Goal: Transaction & Acquisition: Purchase product/service

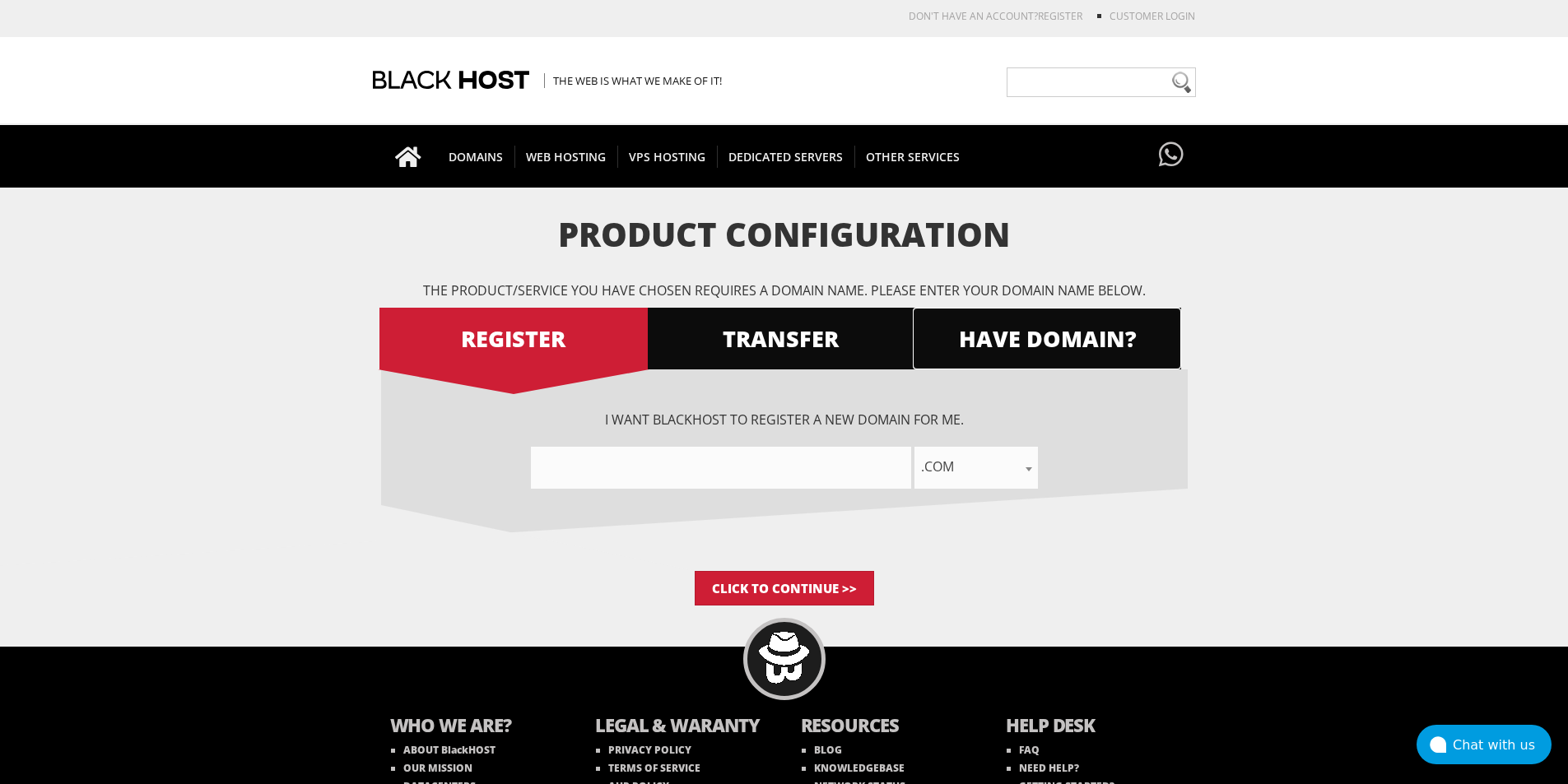
click at [945, 333] on span "HAVE DOMAIN?" at bounding box center [1047, 339] width 268 height 28
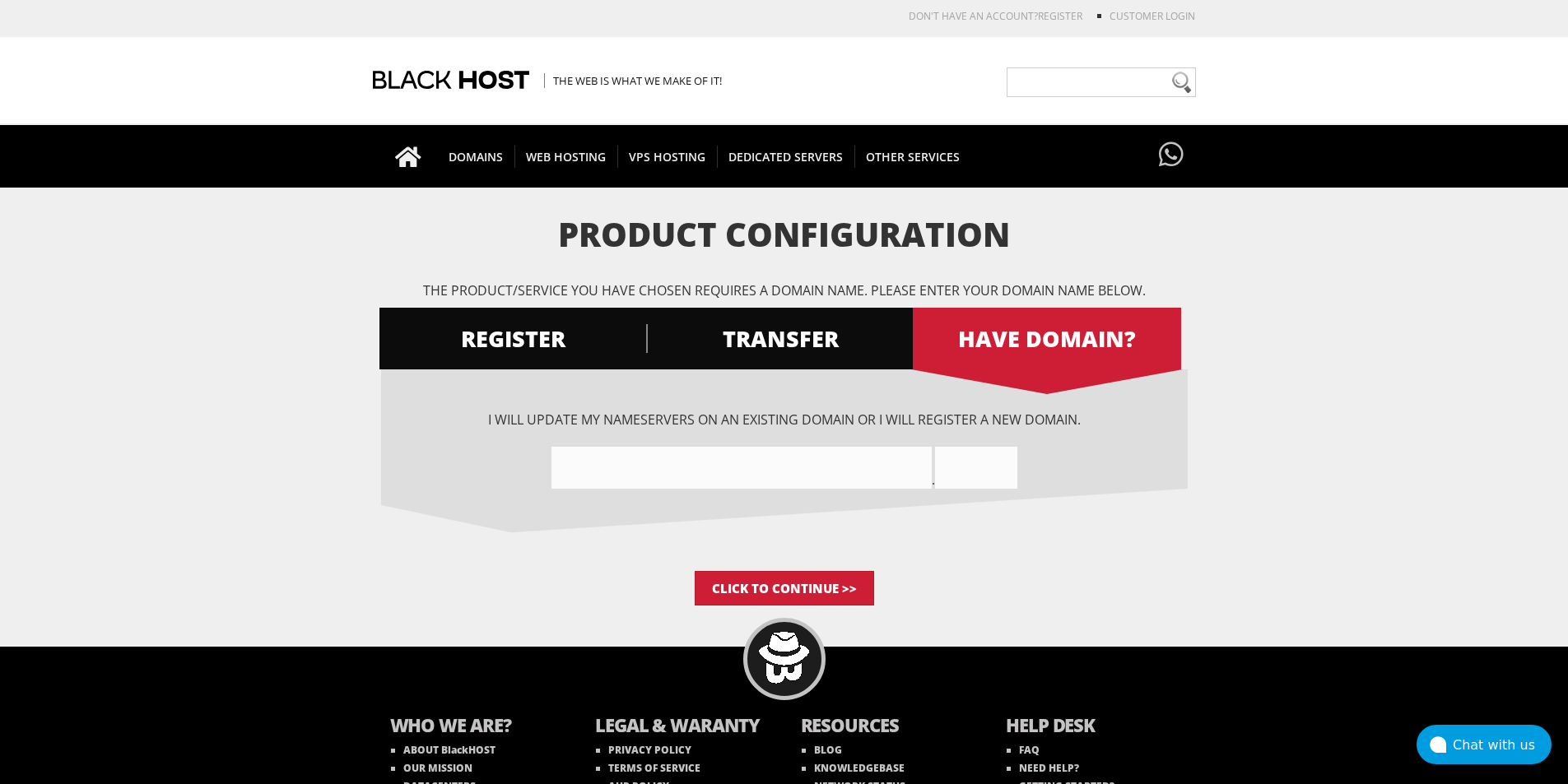
click at [827, 472] on input"] "text" at bounding box center [742, 467] width 381 height 42
paste input"] "tt18plusdownload"
type input"] "tt18plusdownload"
click at [965, 466] on input "text" at bounding box center [976, 467] width 83 height 42
type input "com"
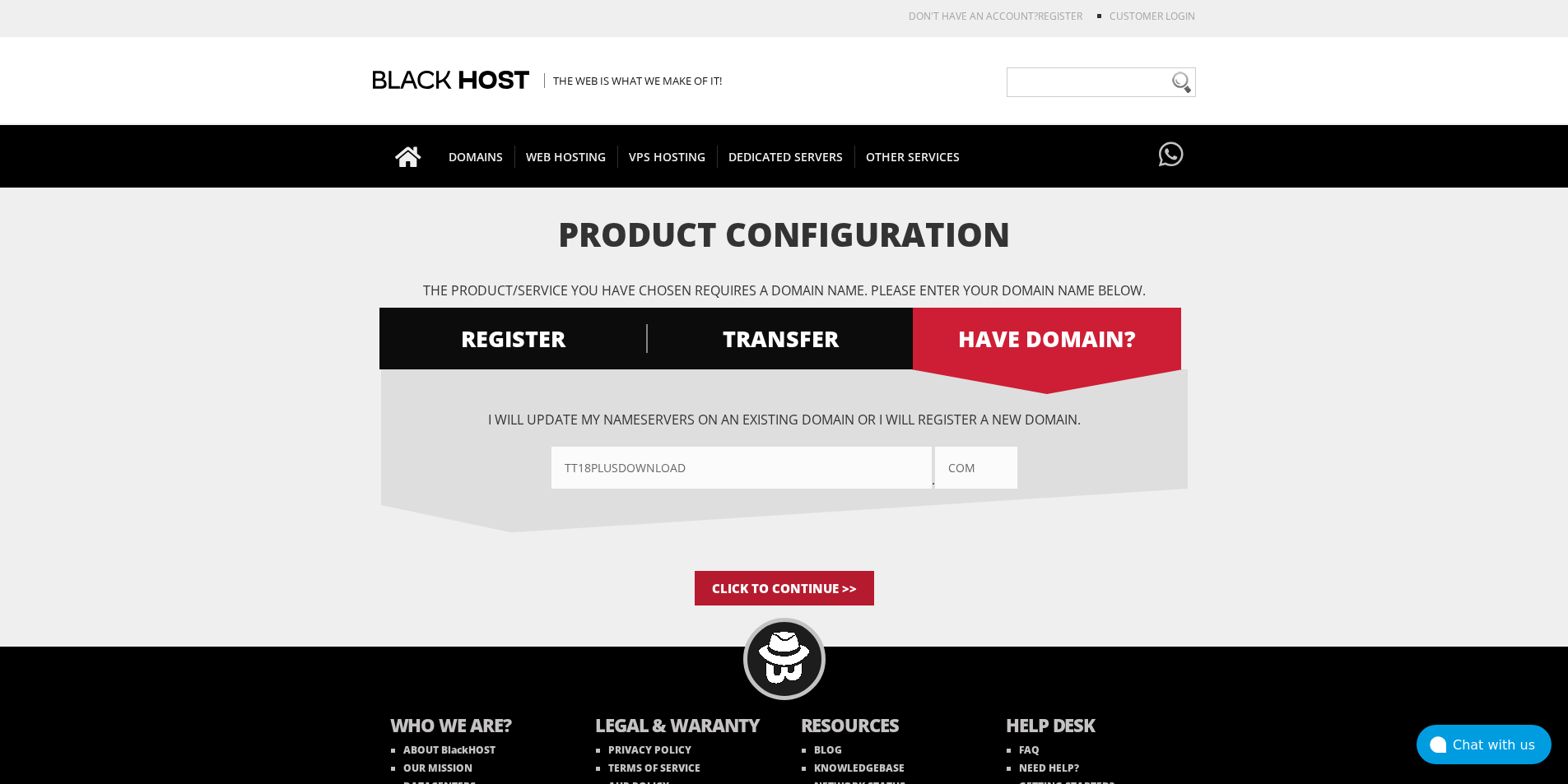
click at [836, 580] on input "Click to Continue >>" at bounding box center [784, 588] width 179 height 35
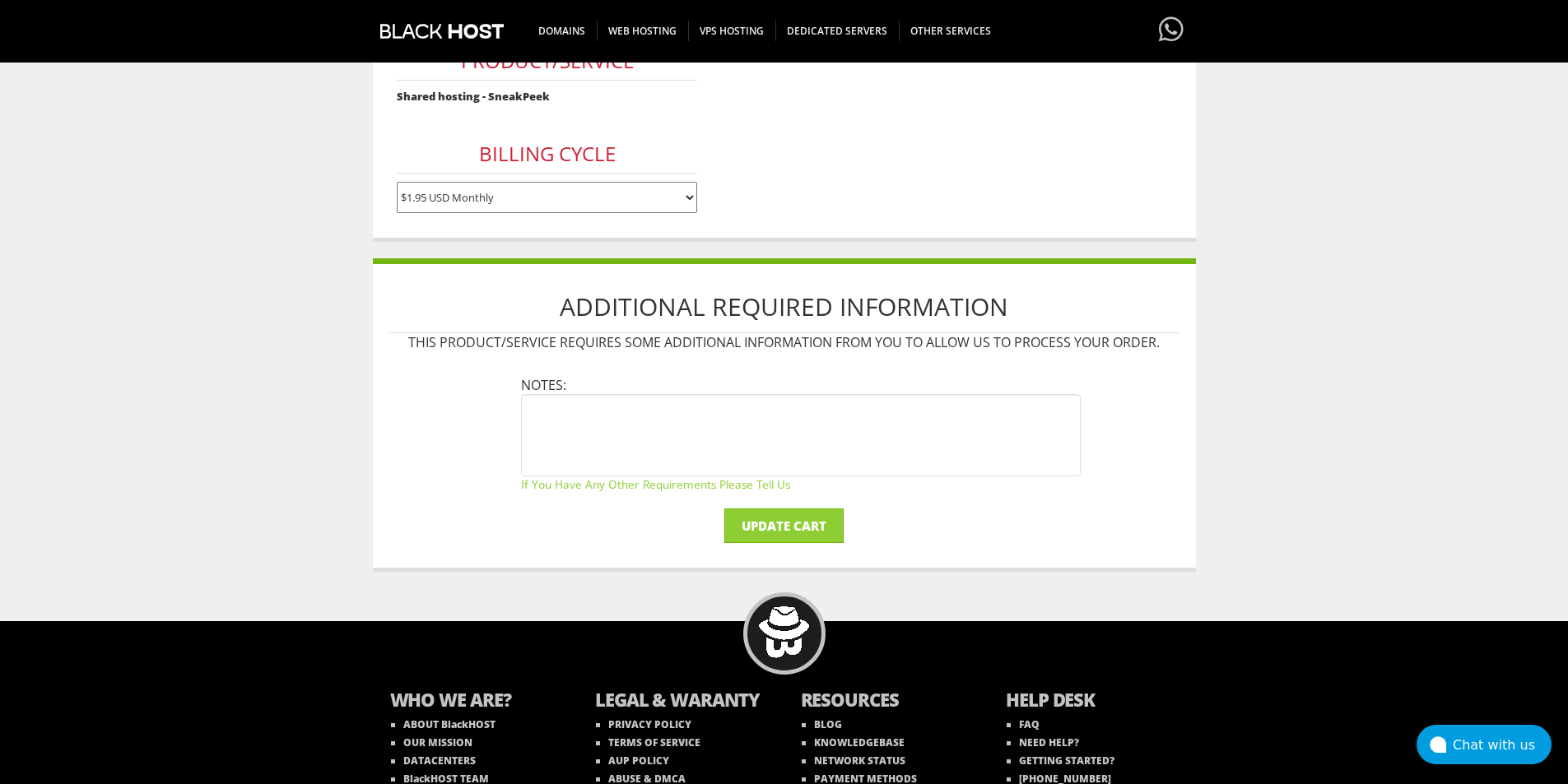
scroll to position [306, 0]
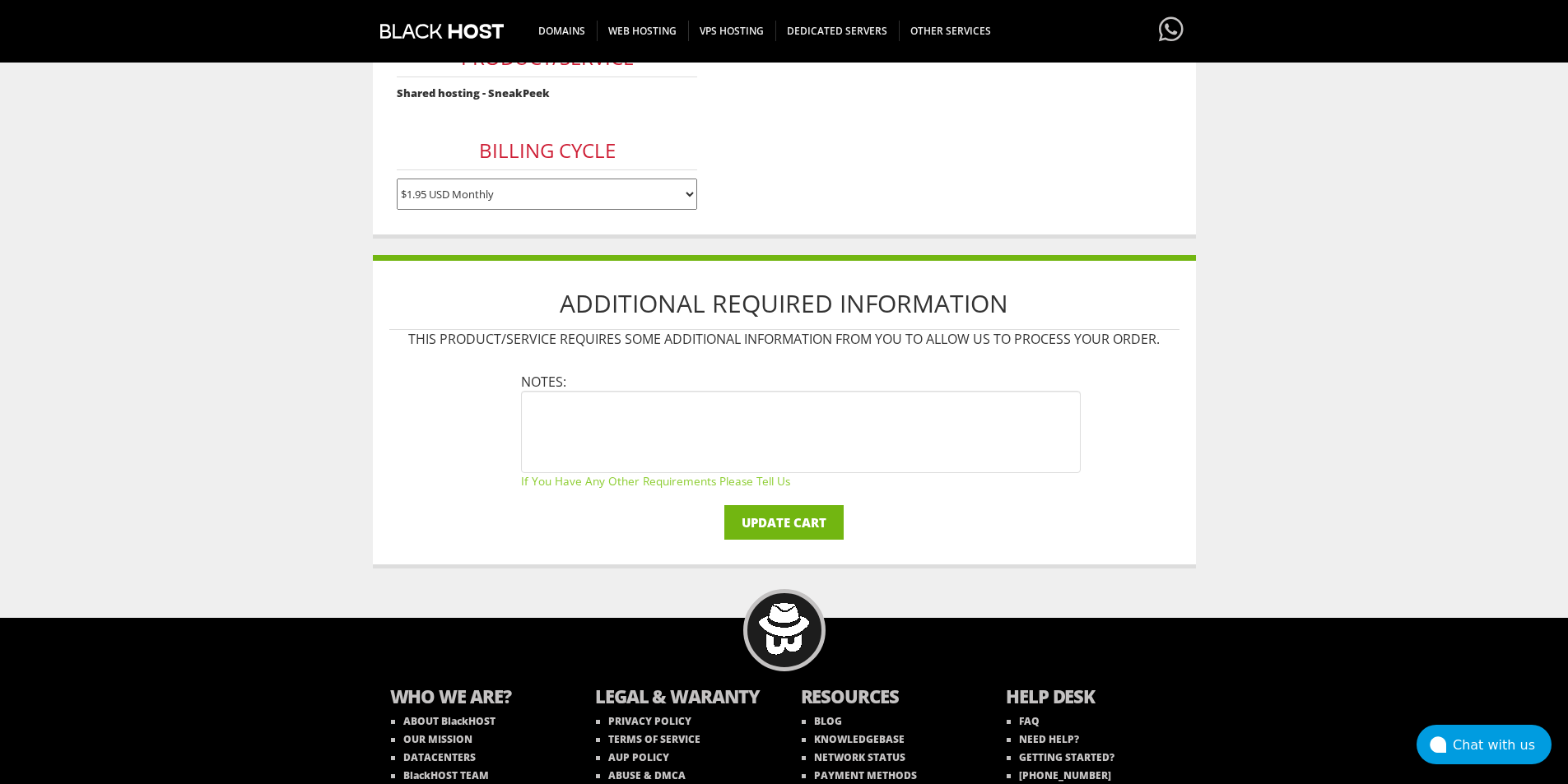
click at [824, 529] on input "Update Cart" at bounding box center [784, 522] width 120 height 35
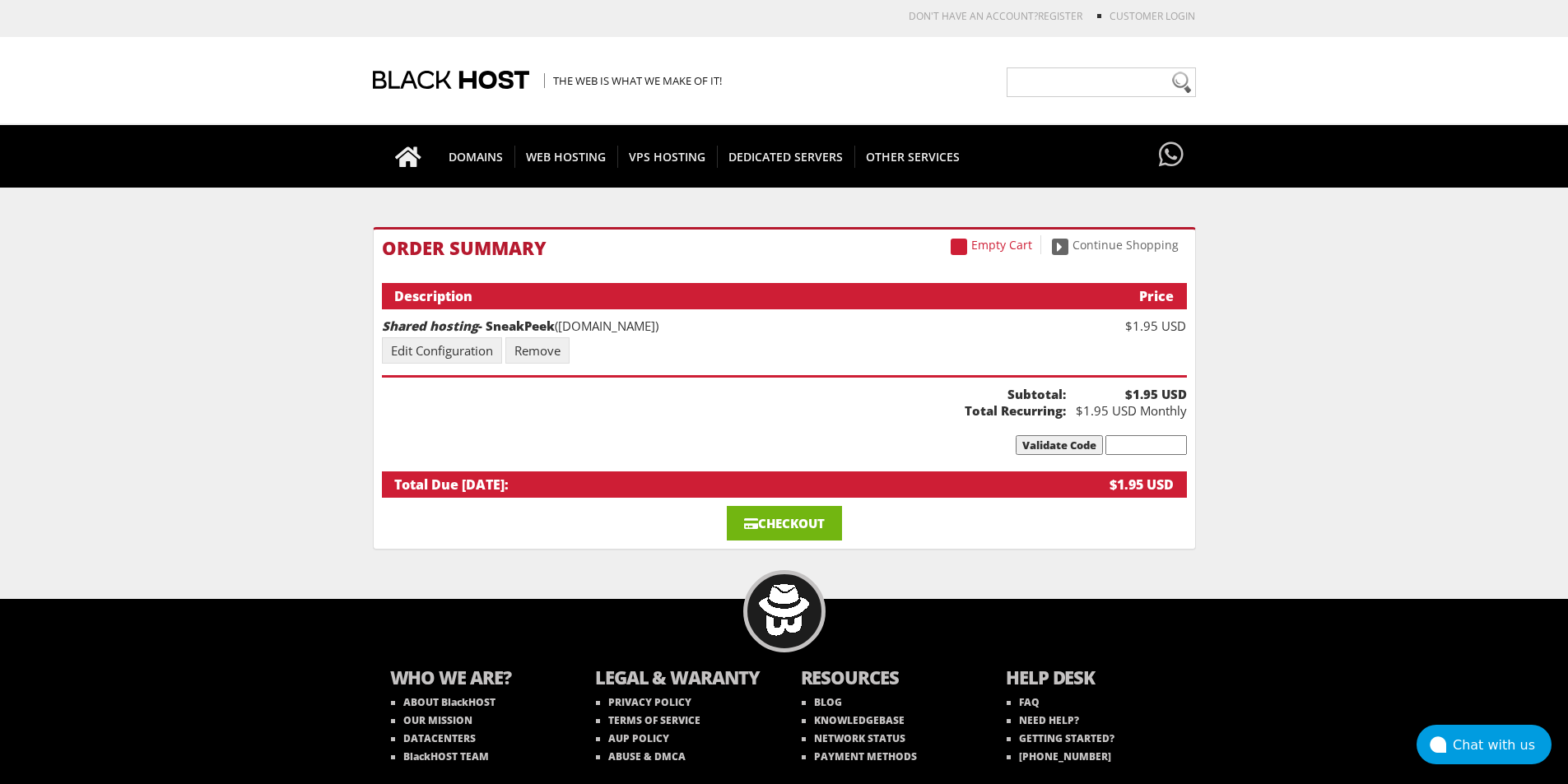
click at [820, 520] on link "Checkout" at bounding box center [784, 523] width 115 height 35
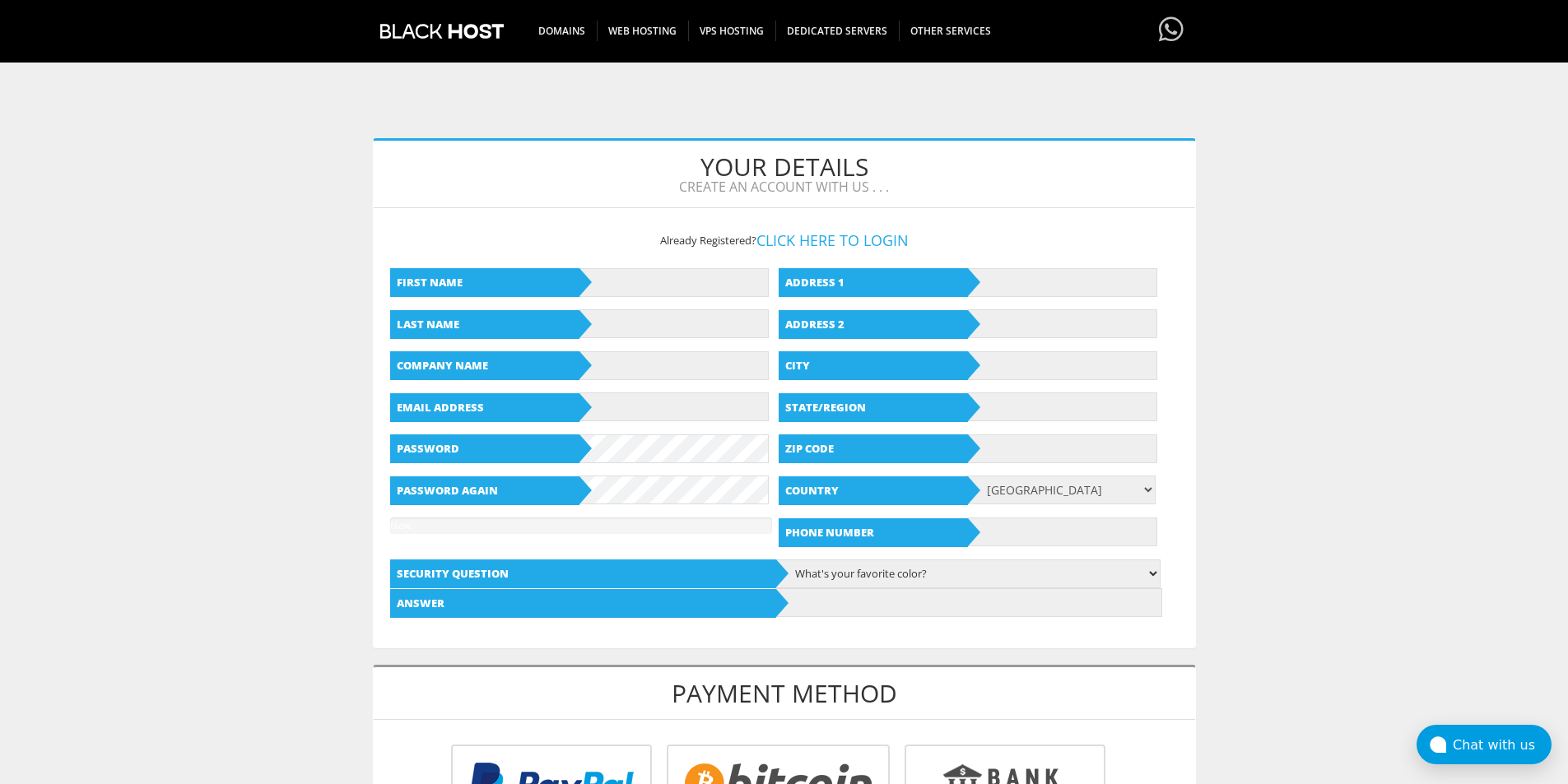
scroll to position [29, 0]
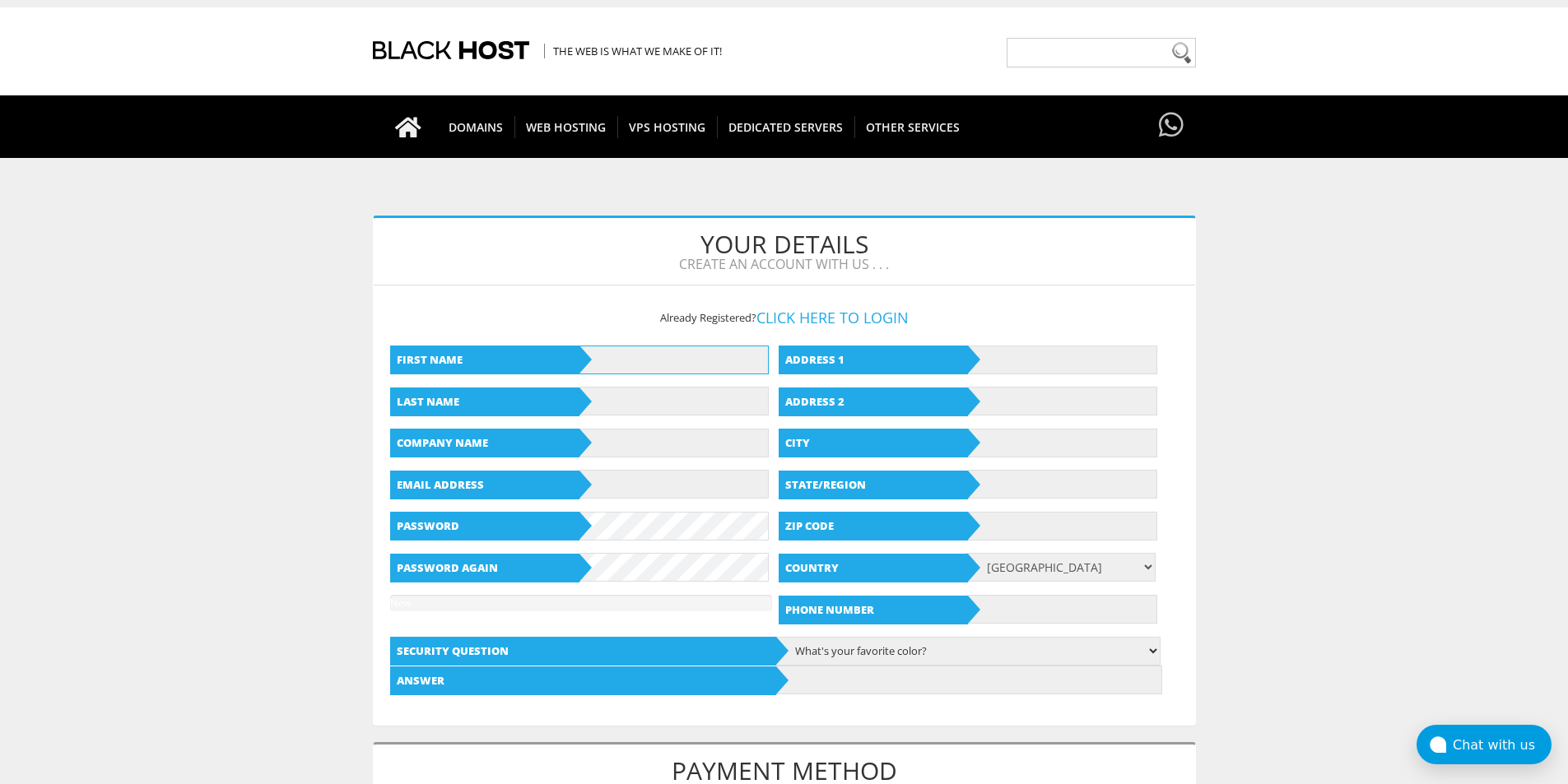
click at [689, 358] on input "text" at bounding box center [674, 360] width 189 height 28
type input "Klop"
click at [687, 393] on input "text" at bounding box center [674, 401] width 189 height 28
type input "Josh"
type input "pq-black234333123@clowmail.com"
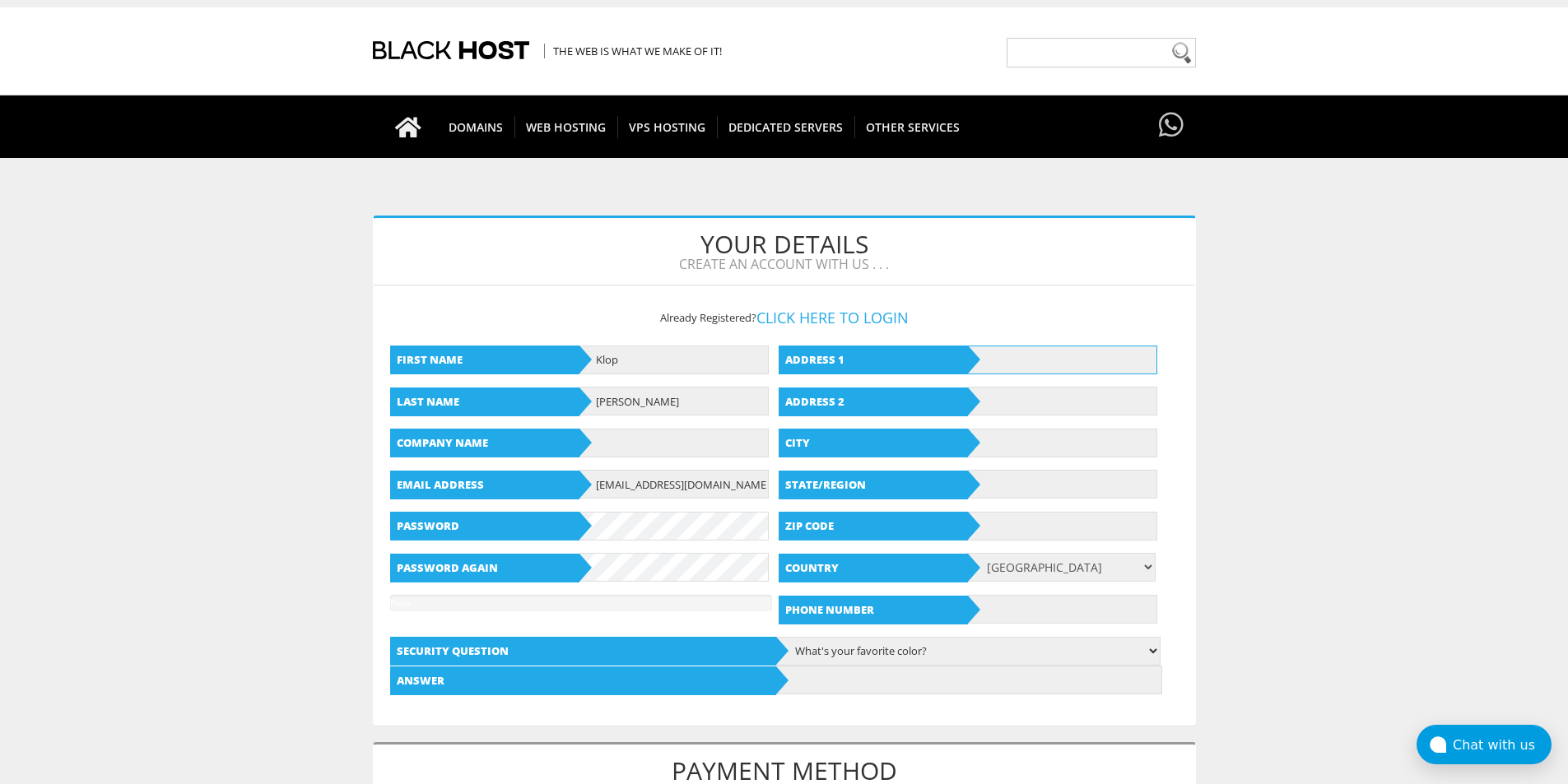
type input "1527 Pond Reef Rd"
type input "Ketchikan"
type input "Alaska"
type input "99901"
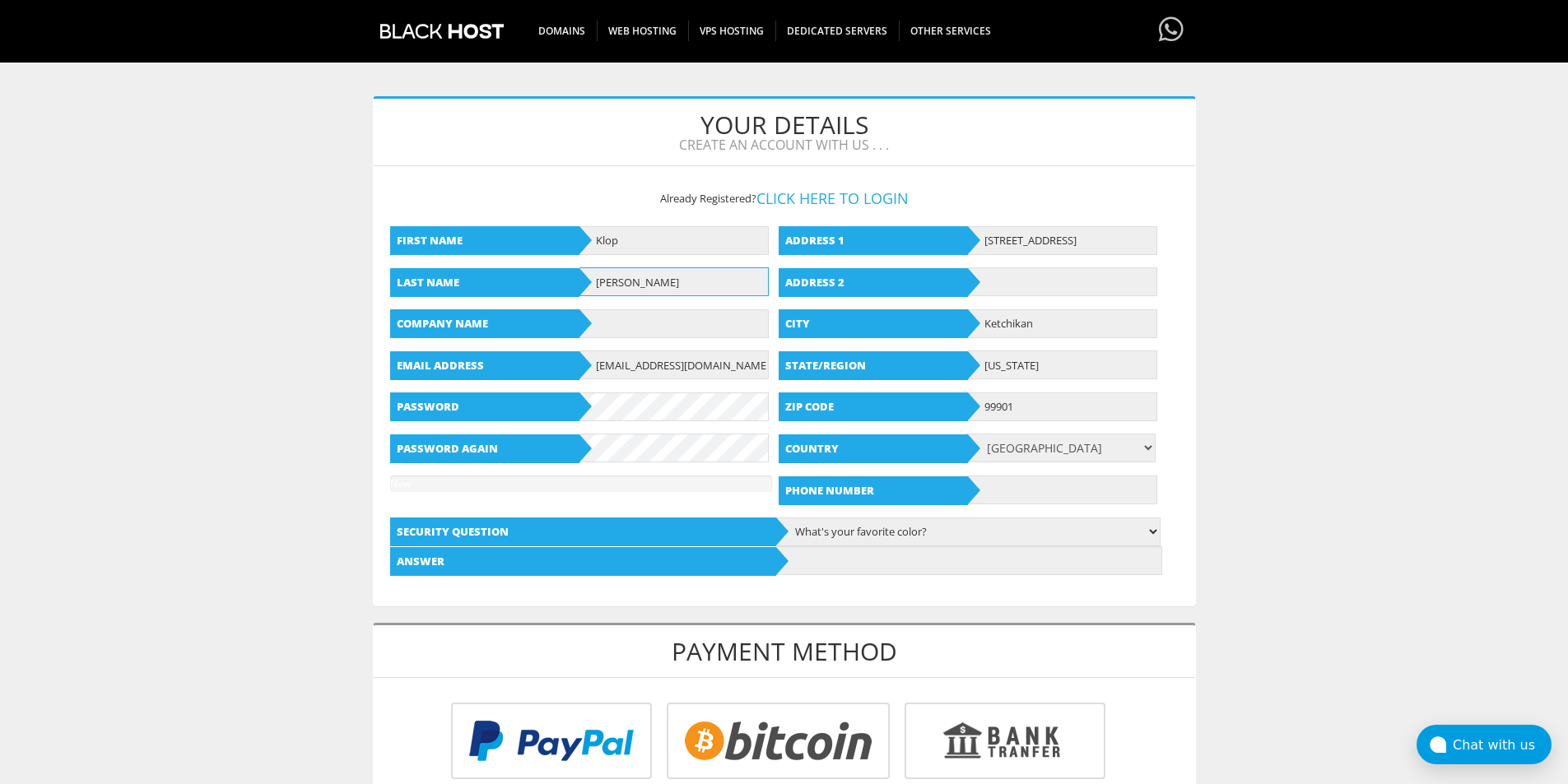
scroll to position [150, 0]
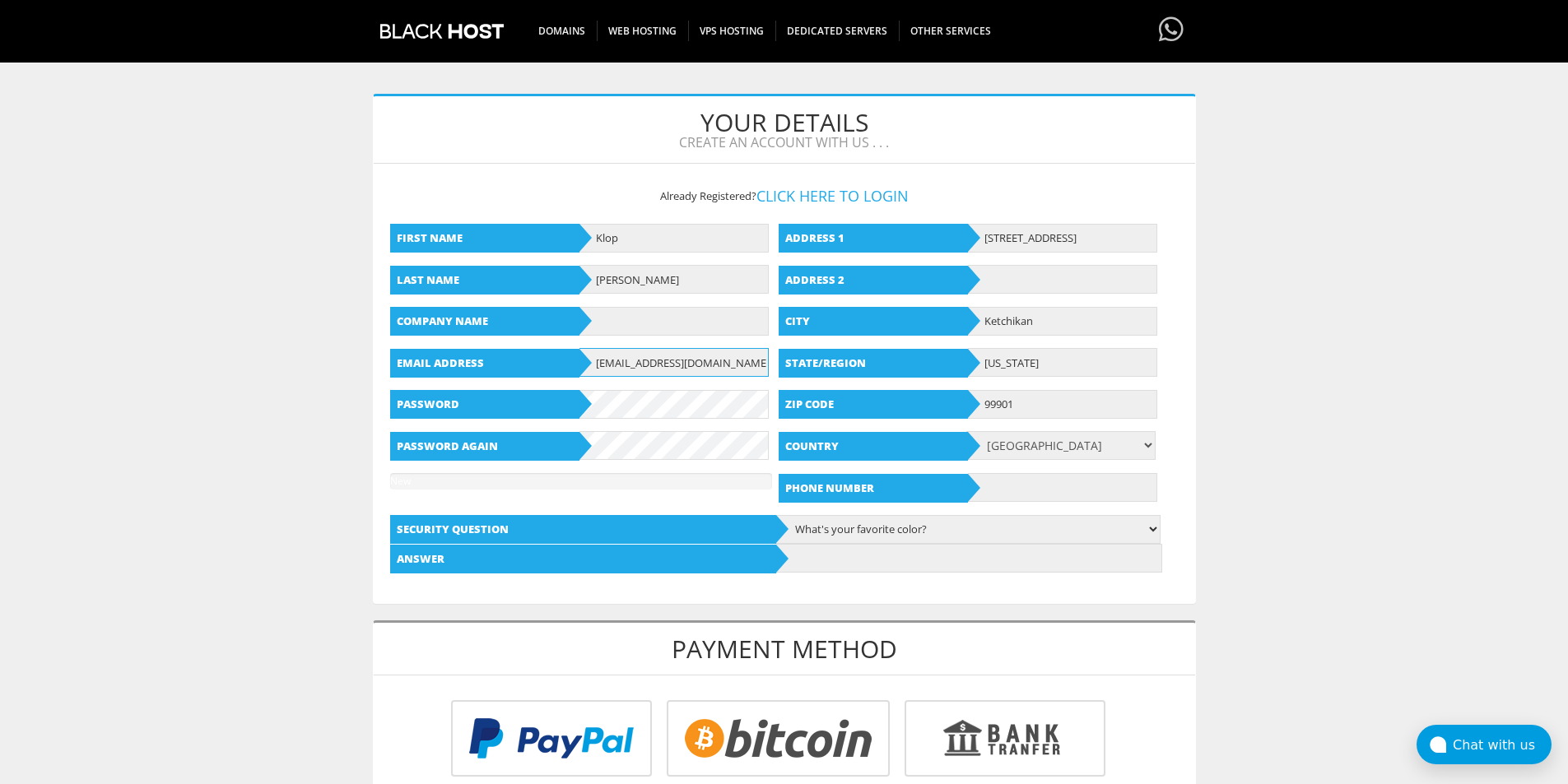
click at [705, 373] on input "pq-black234333123@clowmail.com" at bounding box center [674, 362] width 189 height 28
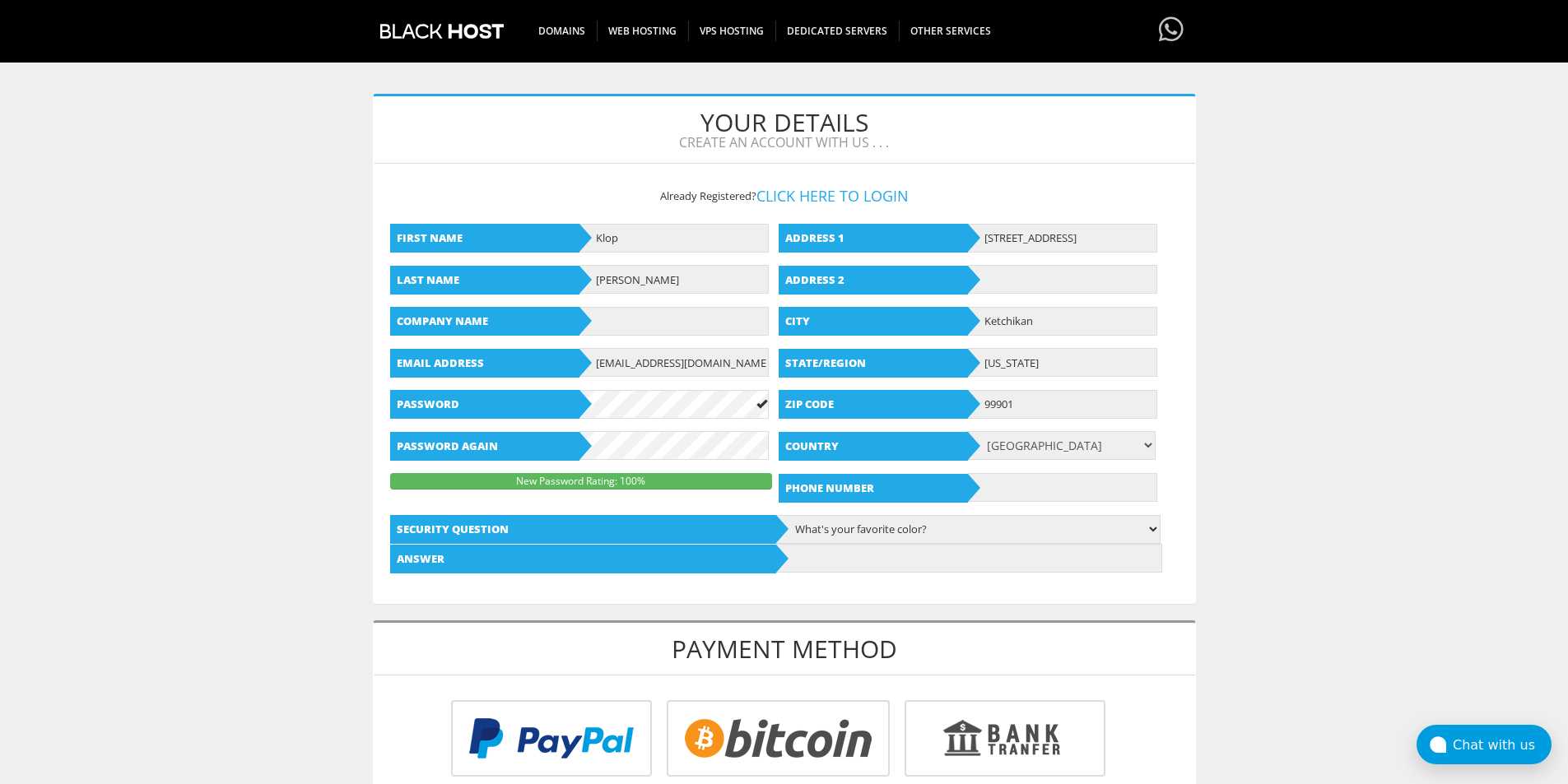
click at [1296, 512] on body "CAD CHF EUR GBP JPY MKD RUB USD Don't have an account? REGISTER Customer Login …" at bounding box center [784, 668] width 1568 height 1619
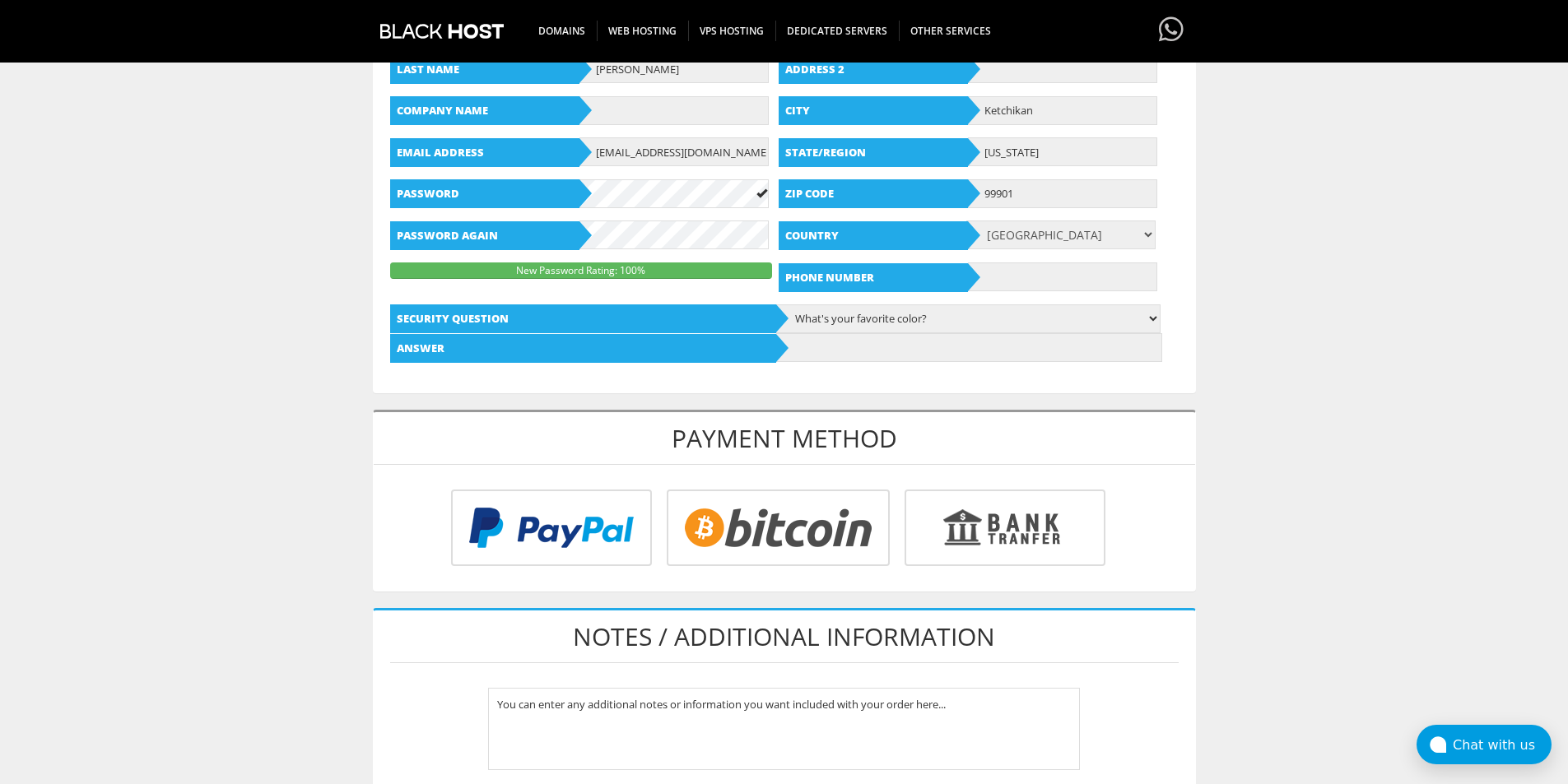
scroll to position [361, 0]
click at [1102, 277] on input "text" at bounding box center [1062, 276] width 189 height 28
click at [800, 533] on input "radio" at bounding box center [776, 530] width 223 height 76
radio input "true"
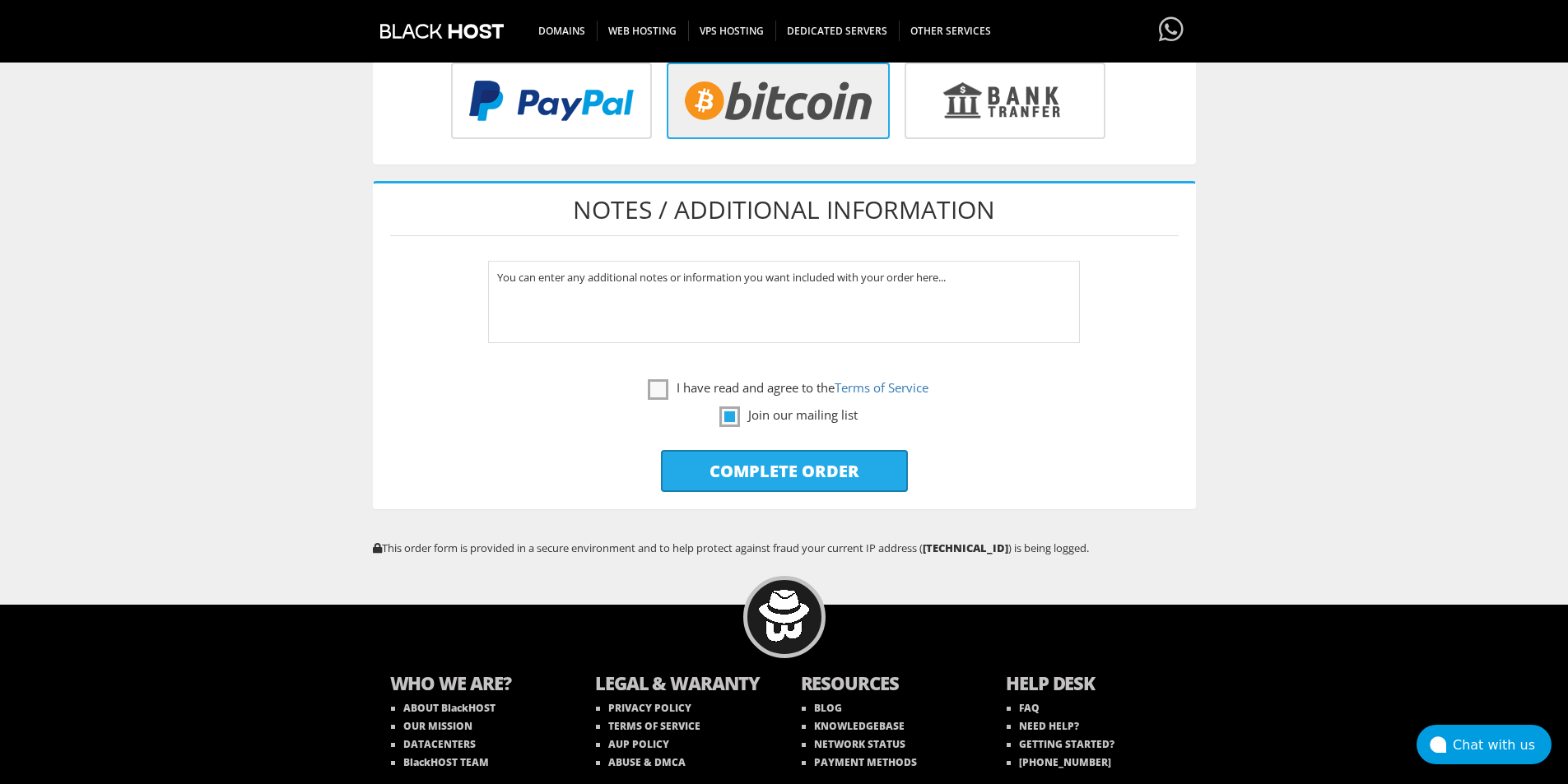
scroll to position [831, 0]
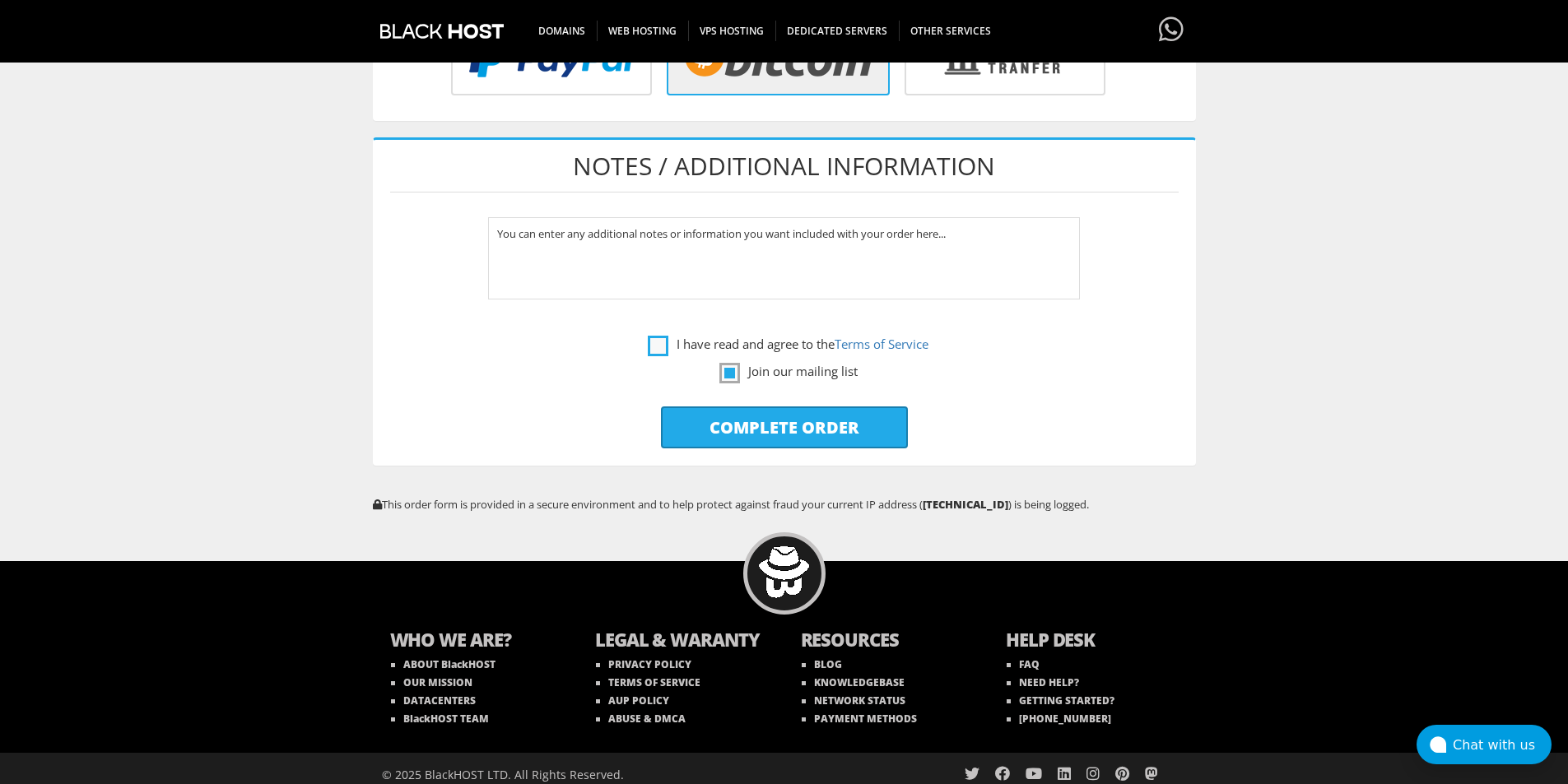
click at [656, 349] on label "I have read and agree to the Terms of Service" at bounding box center [788, 344] width 280 height 20
checkbox input "true"
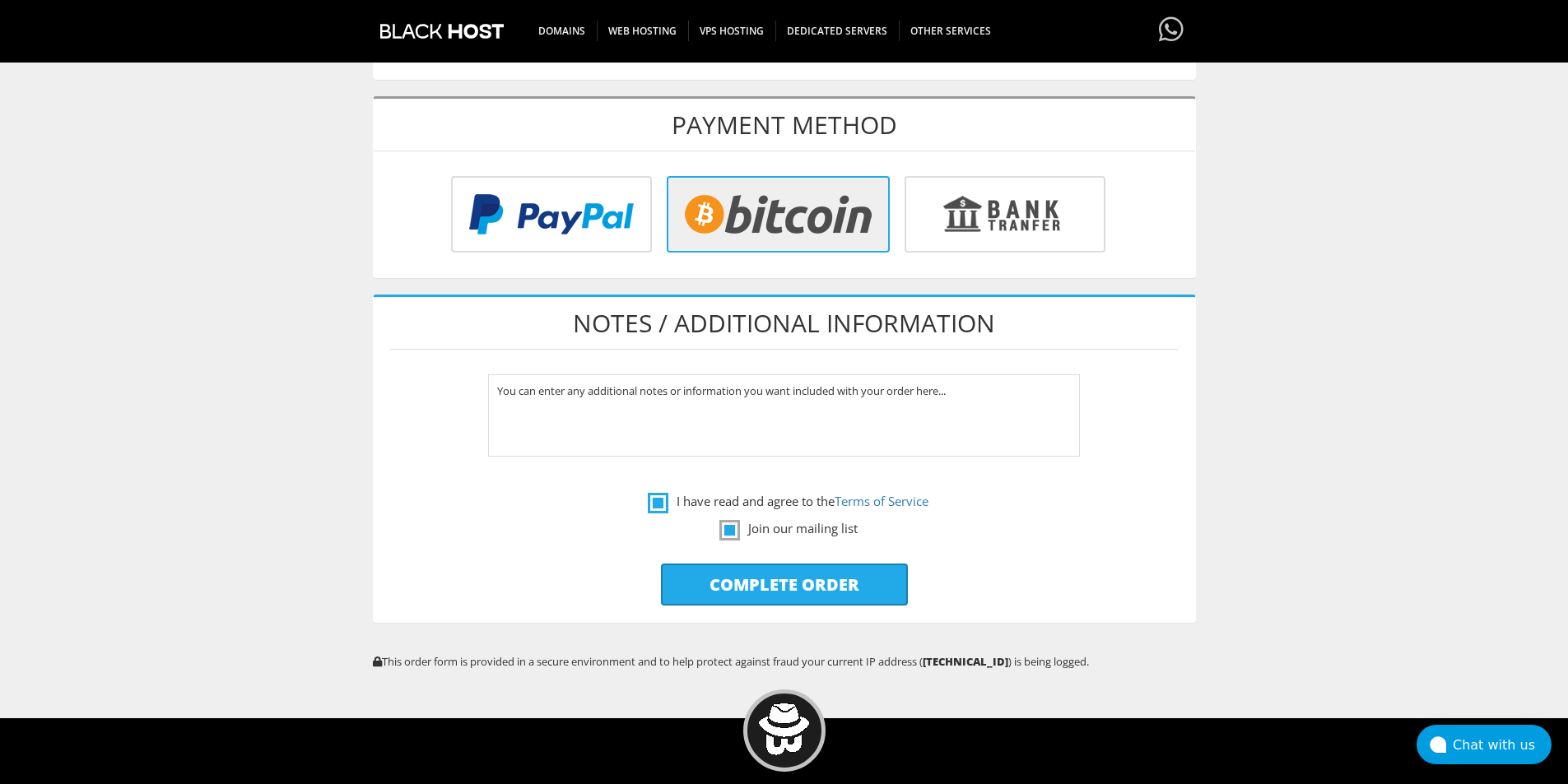
scroll to position [675, 0]
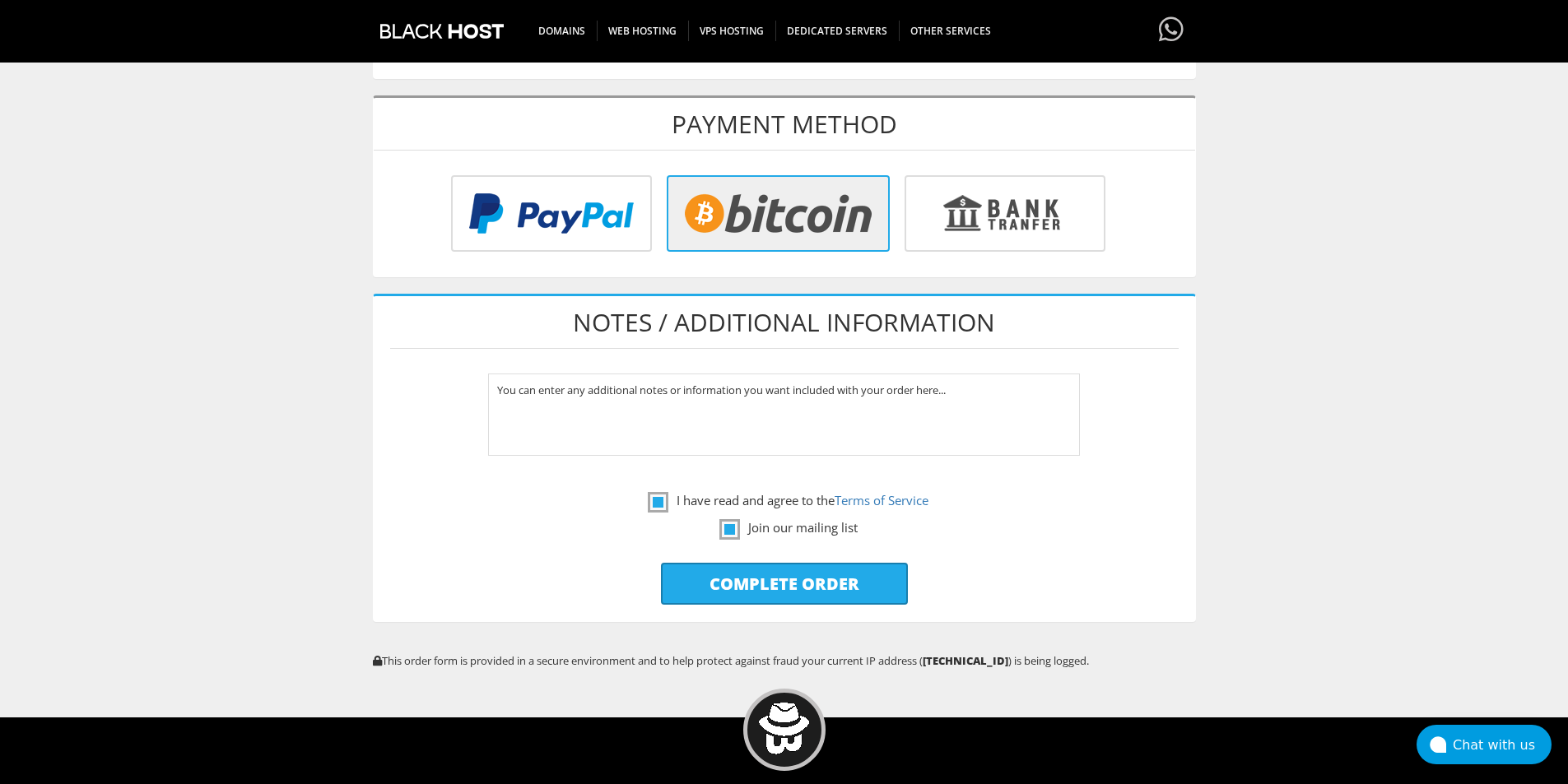
click at [791, 573] on input "Complete Order" at bounding box center [784, 584] width 247 height 42
type input "Please Wait..."
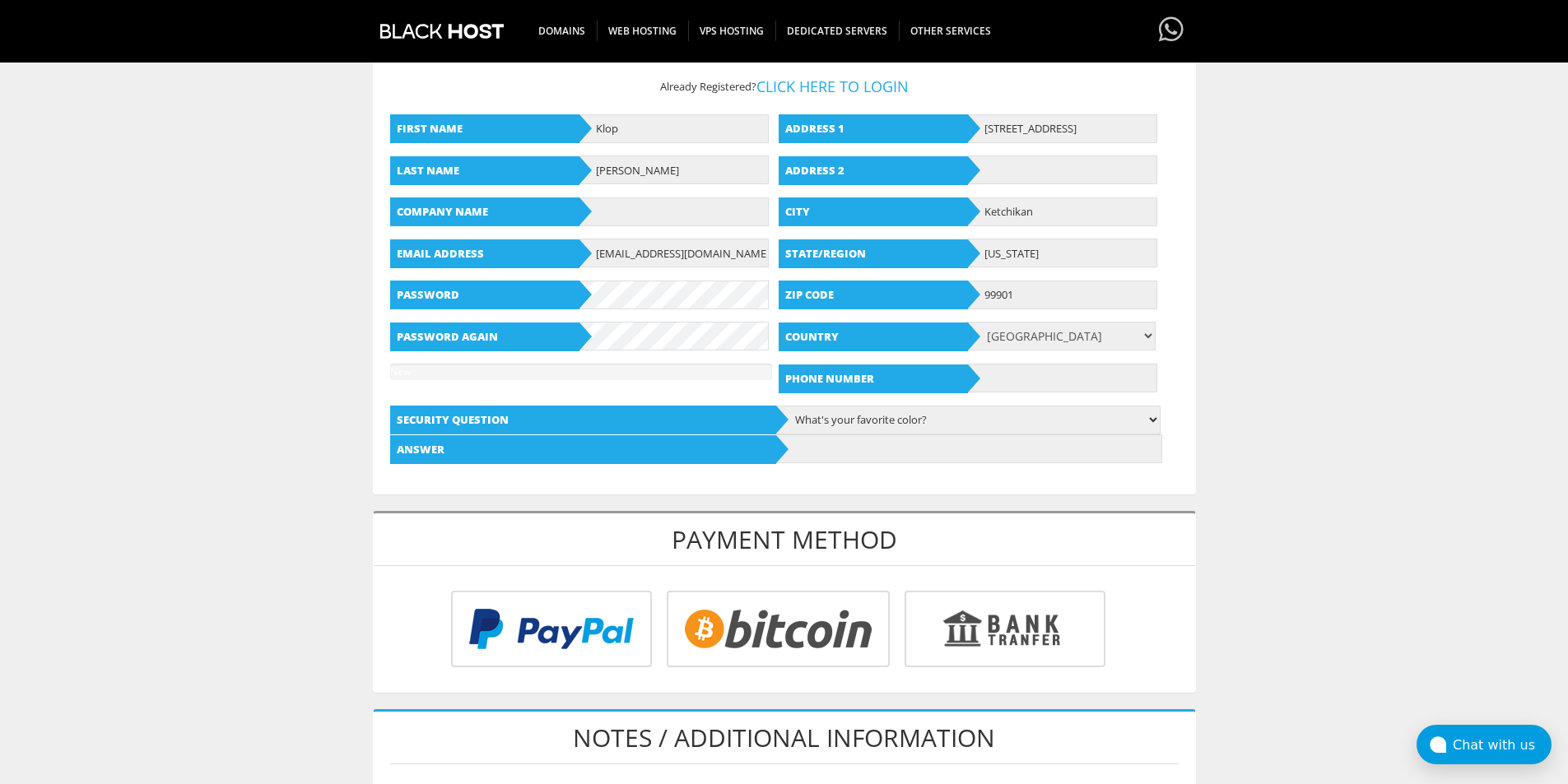
scroll to position [396, 0]
click at [666, 219] on input "text" at bounding box center [674, 213] width 189 height 28
type input "dsff"
click at [999, 382] on input "text" at bounding box center [1062, 379] width 189 height 28
type input "1"
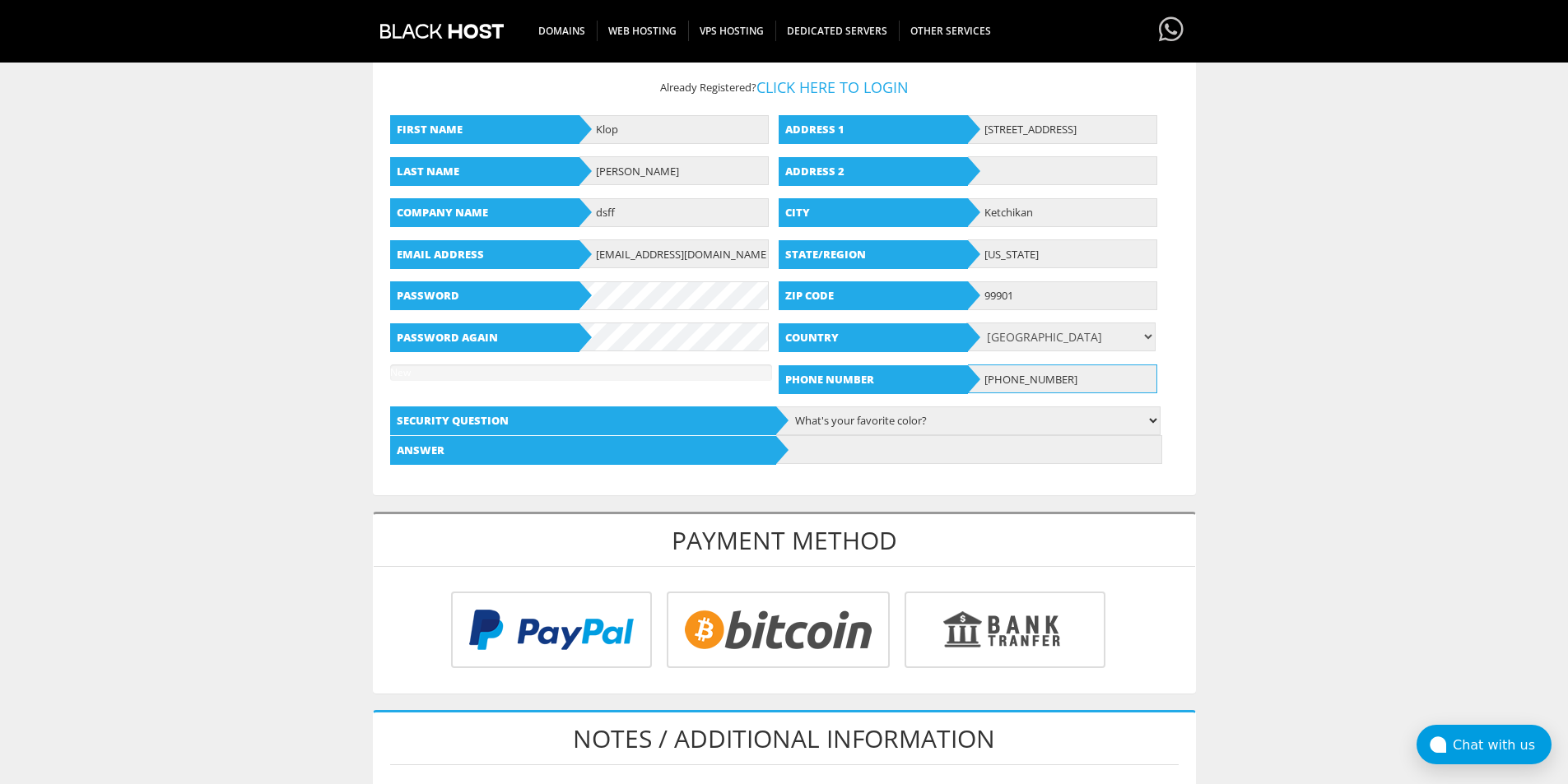
type input "+18252651320"
click at [1231, 390] on body "CAD CHF EUR GBP JPY MKD RUB USD Don't have an account? REGISTER Customer Login …" at bounding box center [784, 490] width 1568 height 1758
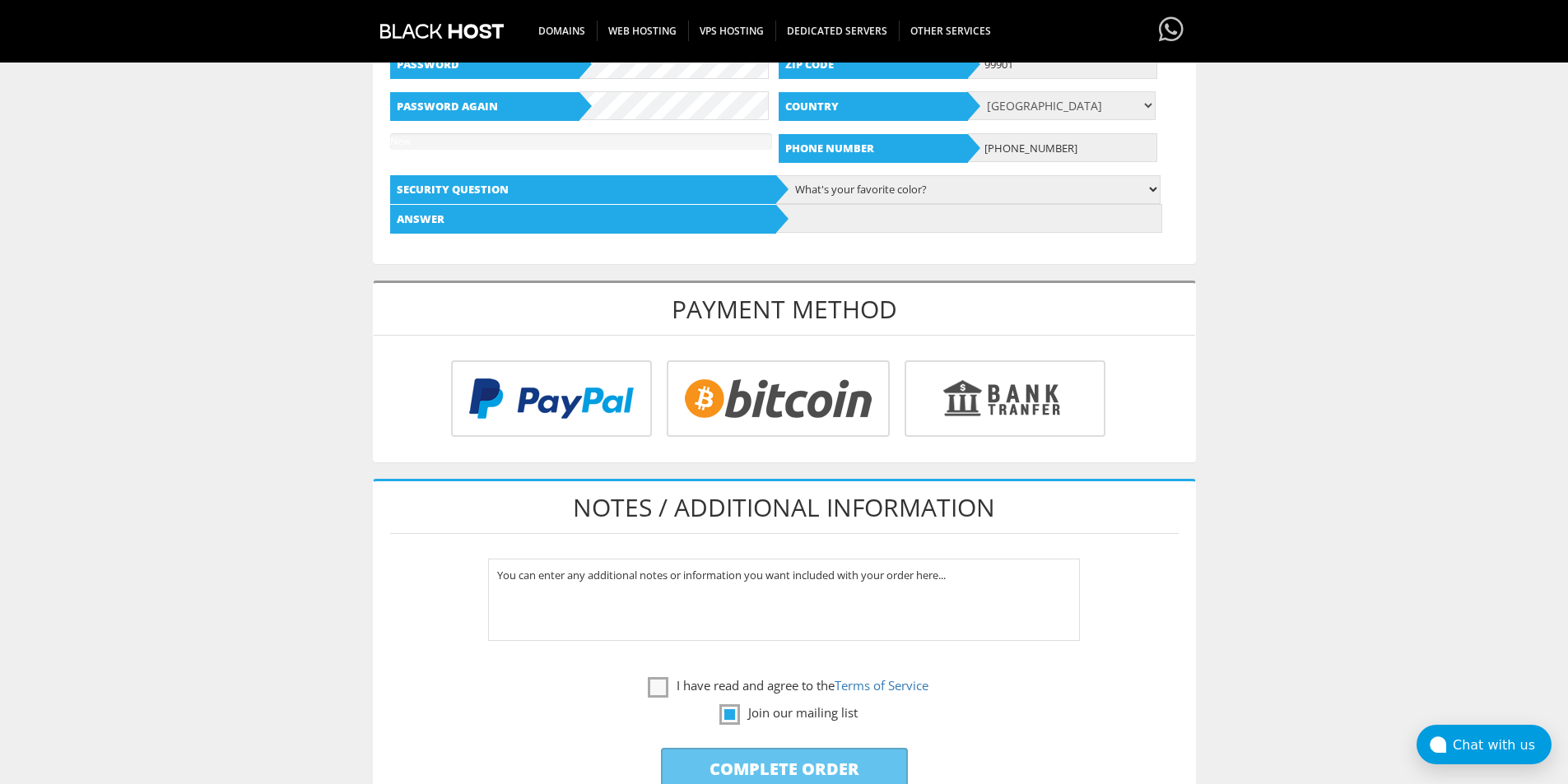
scroll to position [630, 0]
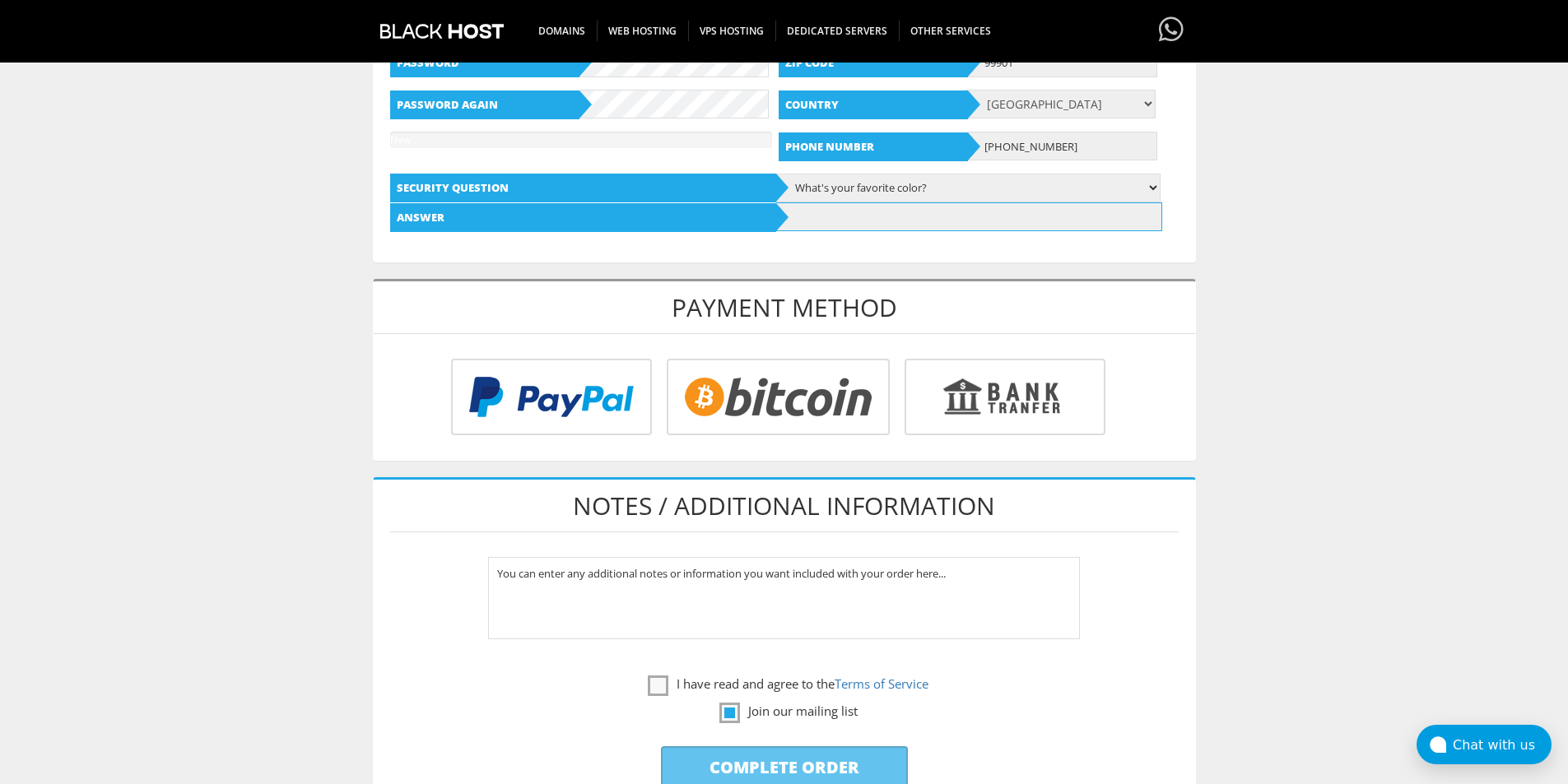
click at [1013, 215] on input "text" at bounding box center [969, 216] width 386 height 28
type input "black"
click at [656, 677] on label "I have read and agree to the Terms of Service" at bounding box center [788, 684] width 280 height 20
checkbox input "true"
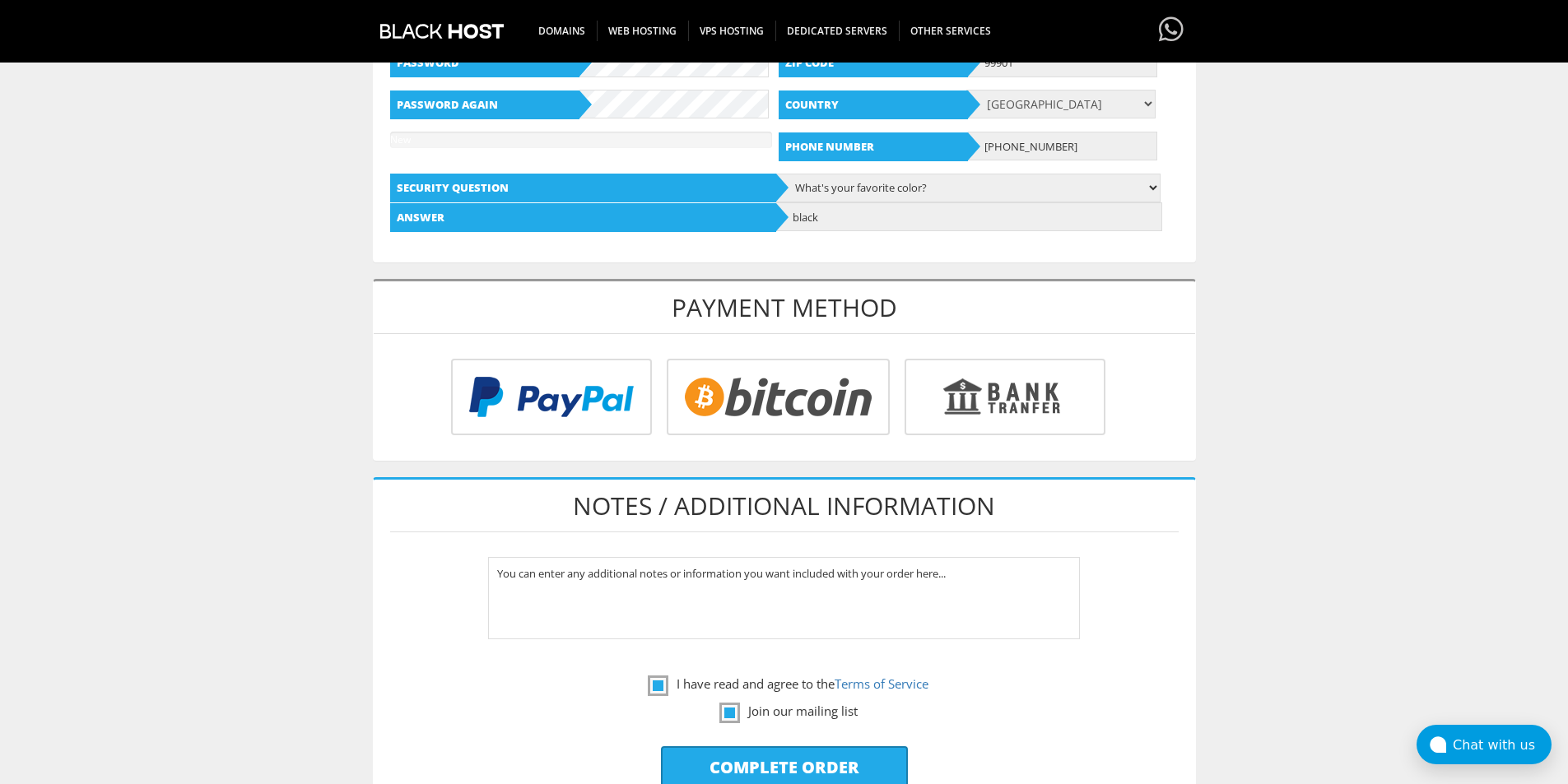
click at [811, 404] on input "radio" at bounding box center [776, 400] width 223 height 76
click at [730, 714] on label "Join our mailing list" at bounding box center [789, 710] width 138 height 20
click at [789, 423] on input "radio" at bounding box center [776, 400] width 223 height 76
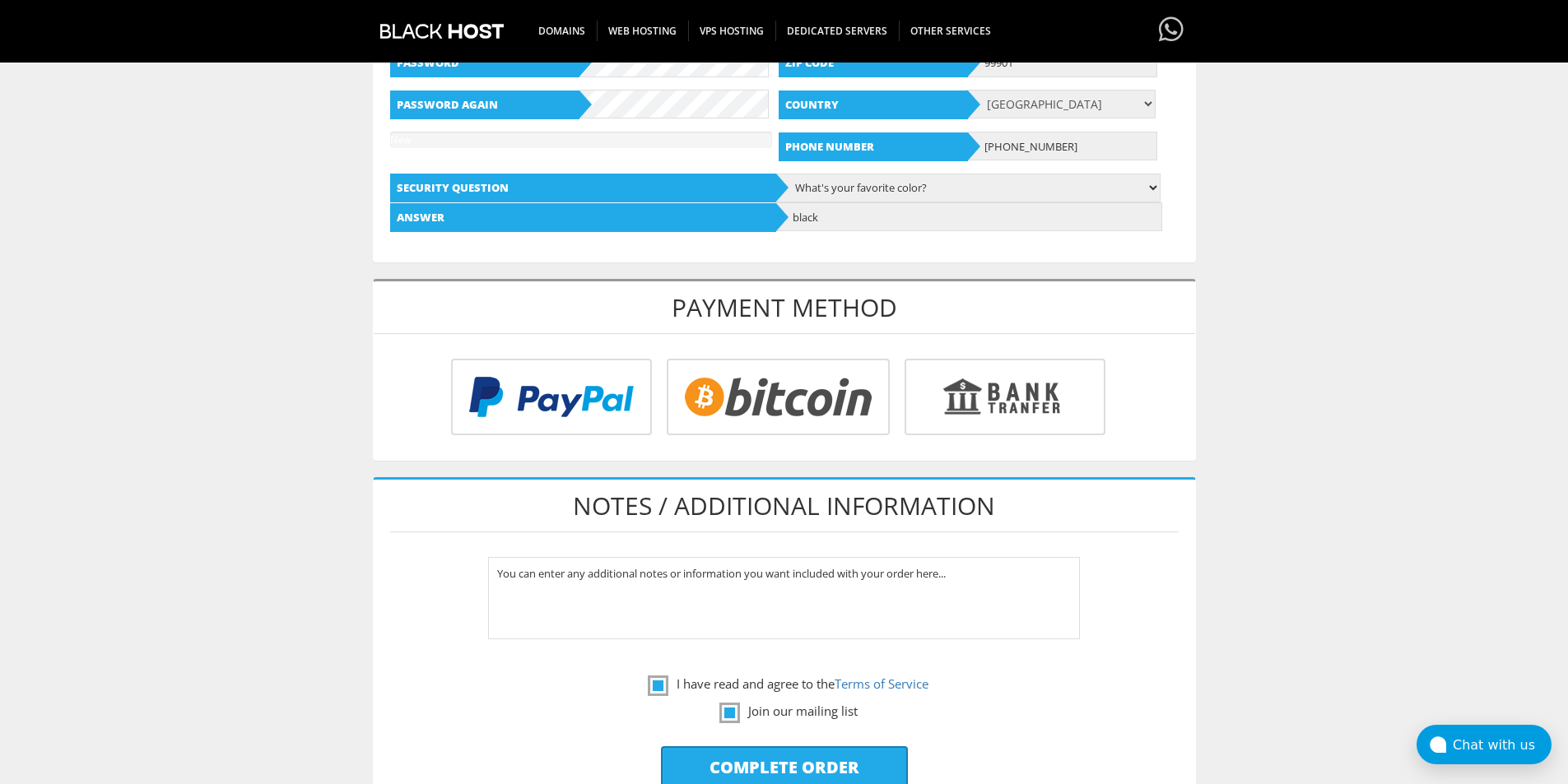
scroll to position [785, 0]
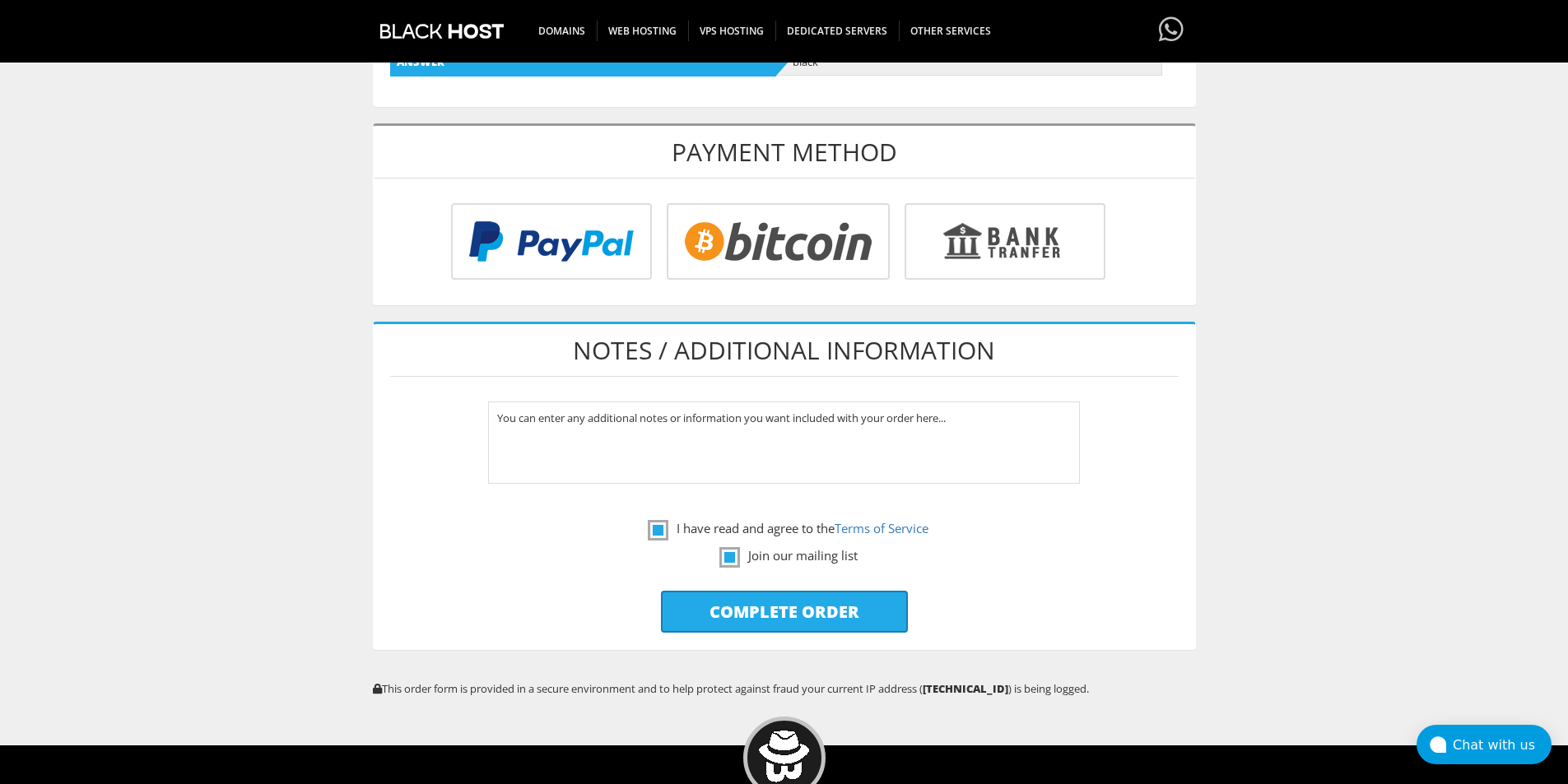
click at [804, 616] on input "Complete Order" at bounding box center [784, 611] width 247 height 42
type input "Please Wait..."
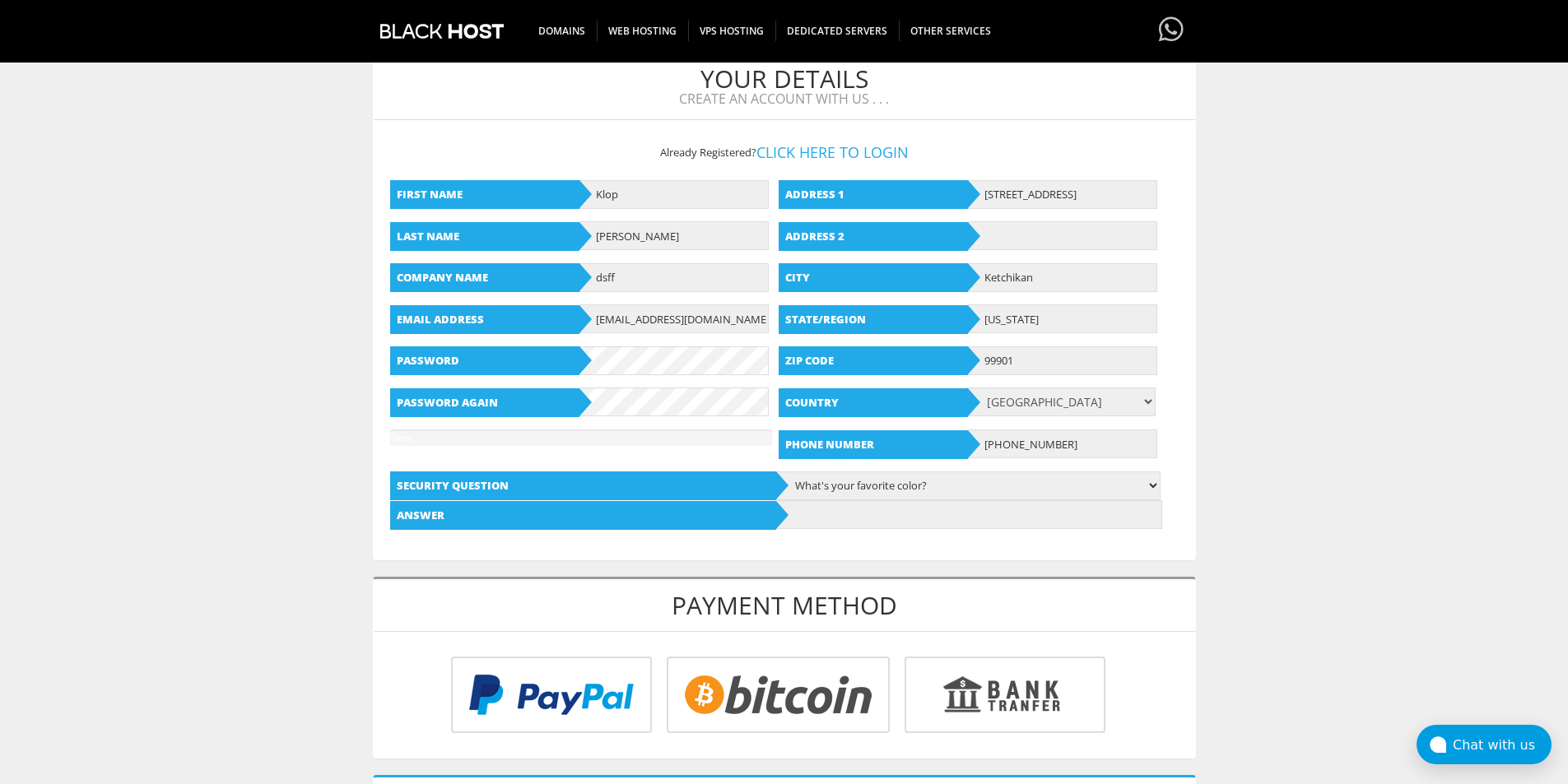
scroll to position [316, 0]
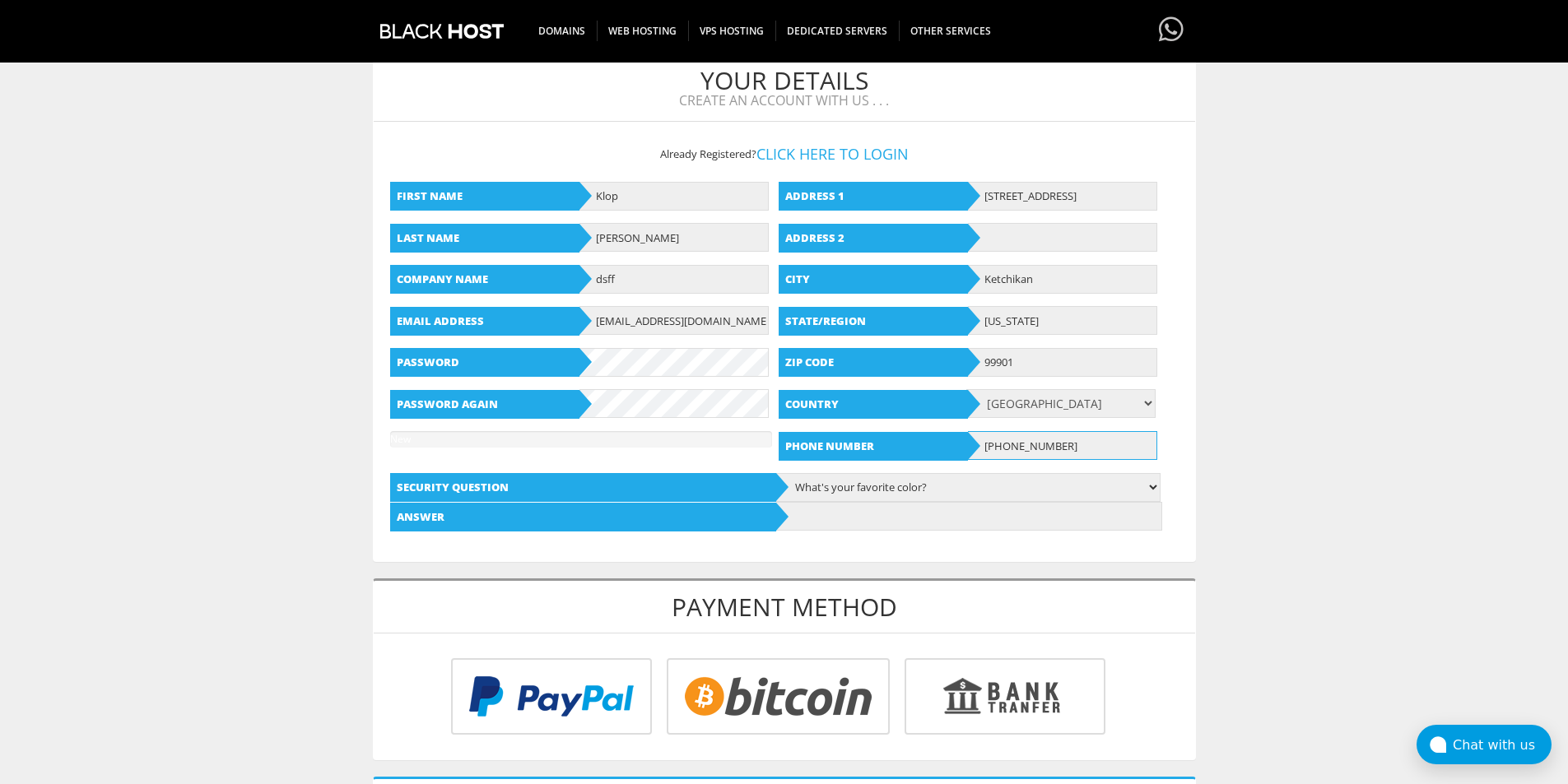
paste input "907) 220-198"
click at [1036, 451] on input "907) 220-1980" at bounding box center [1062, 445] width 189 height 28
click at [987, 447] on input "907) 220-1980" at bounding box center [1062, 445] width 189 height 28
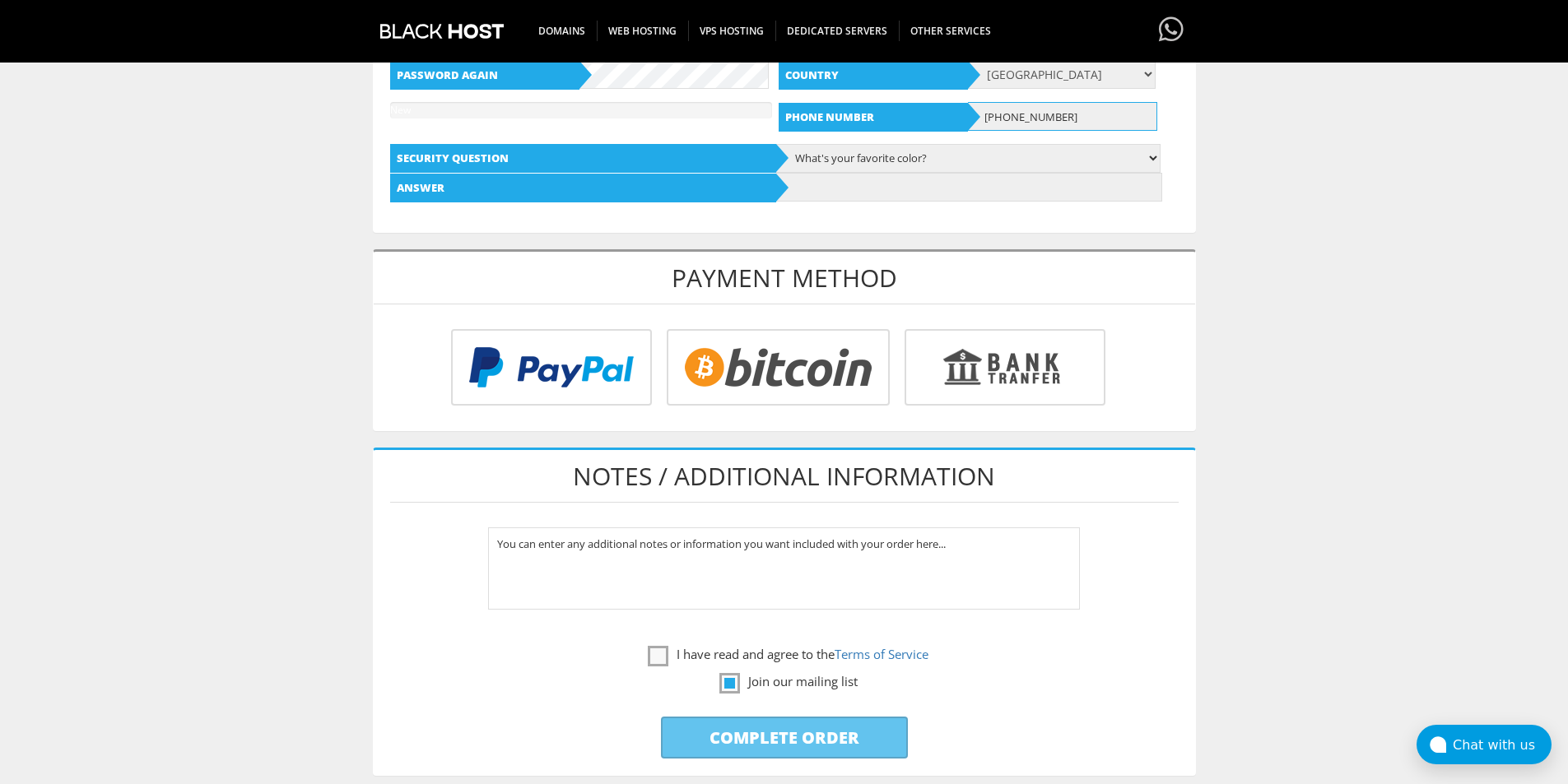
scroll to position [968, 0]
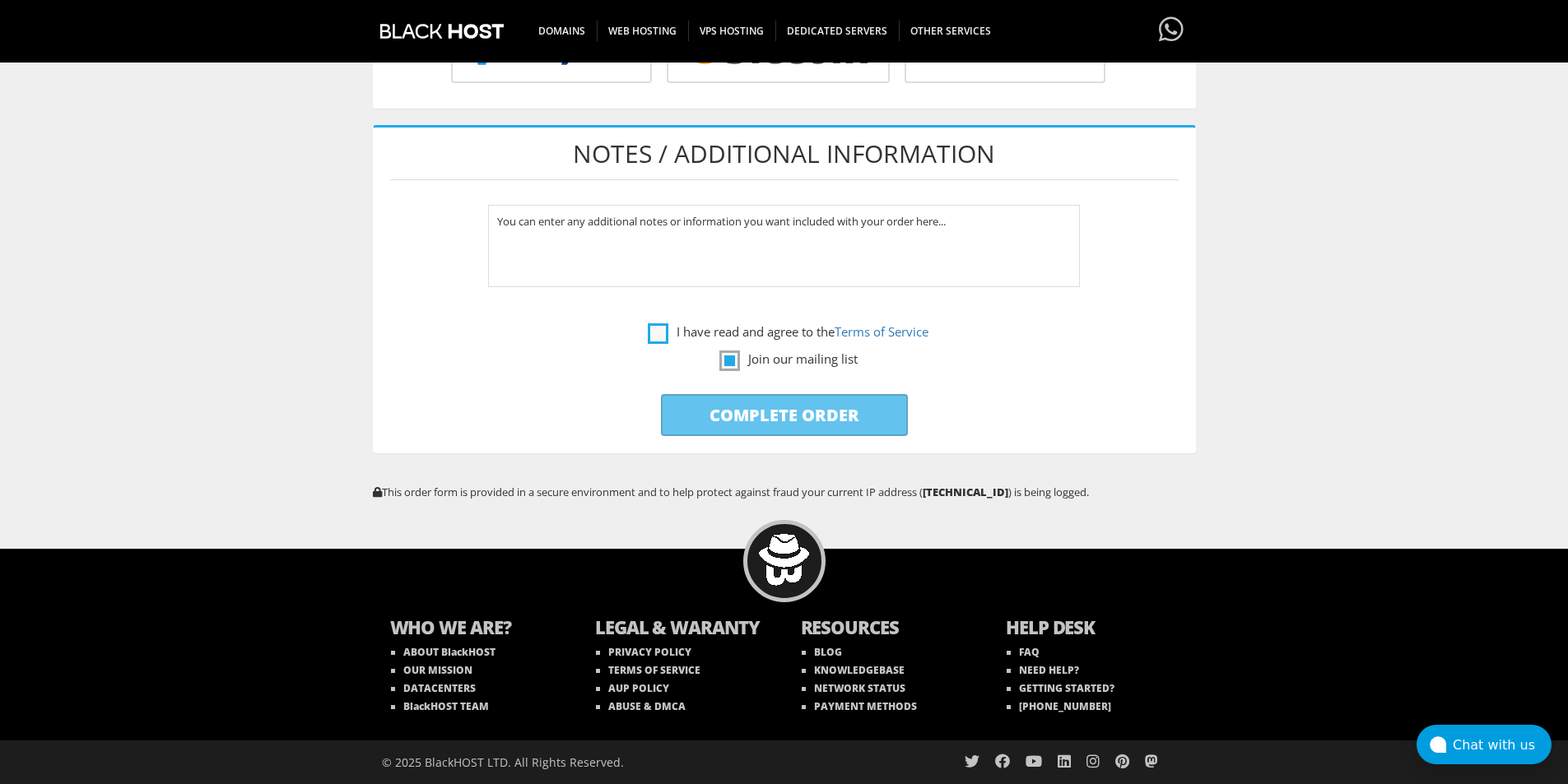
type input "+19072201980"
click at [759, 333] on label "I have read and agree to the Terms of Service" at bounding box center [788, 332] width 280 height 20
click at [735, 362] on label "Join our mailing list" at bounding box center [789, 358] width 138 height 20
click at [732, 365] on label "Join our mailing list" at bounding box center [789, 358] width 138 height 20
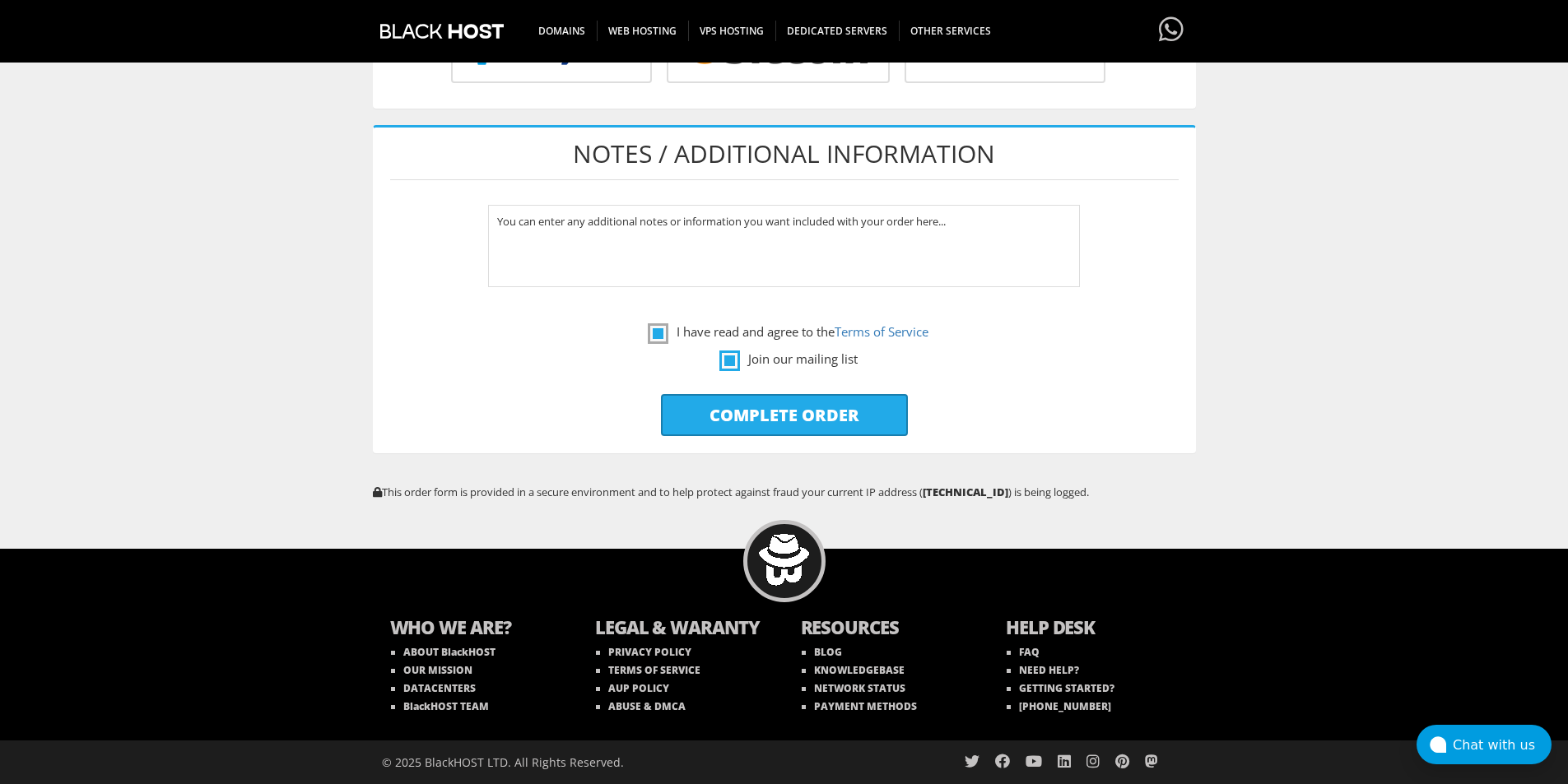
click at [730, 367] on label "Join our mailing list" at bounding box center [789, 358] width 138 height 20
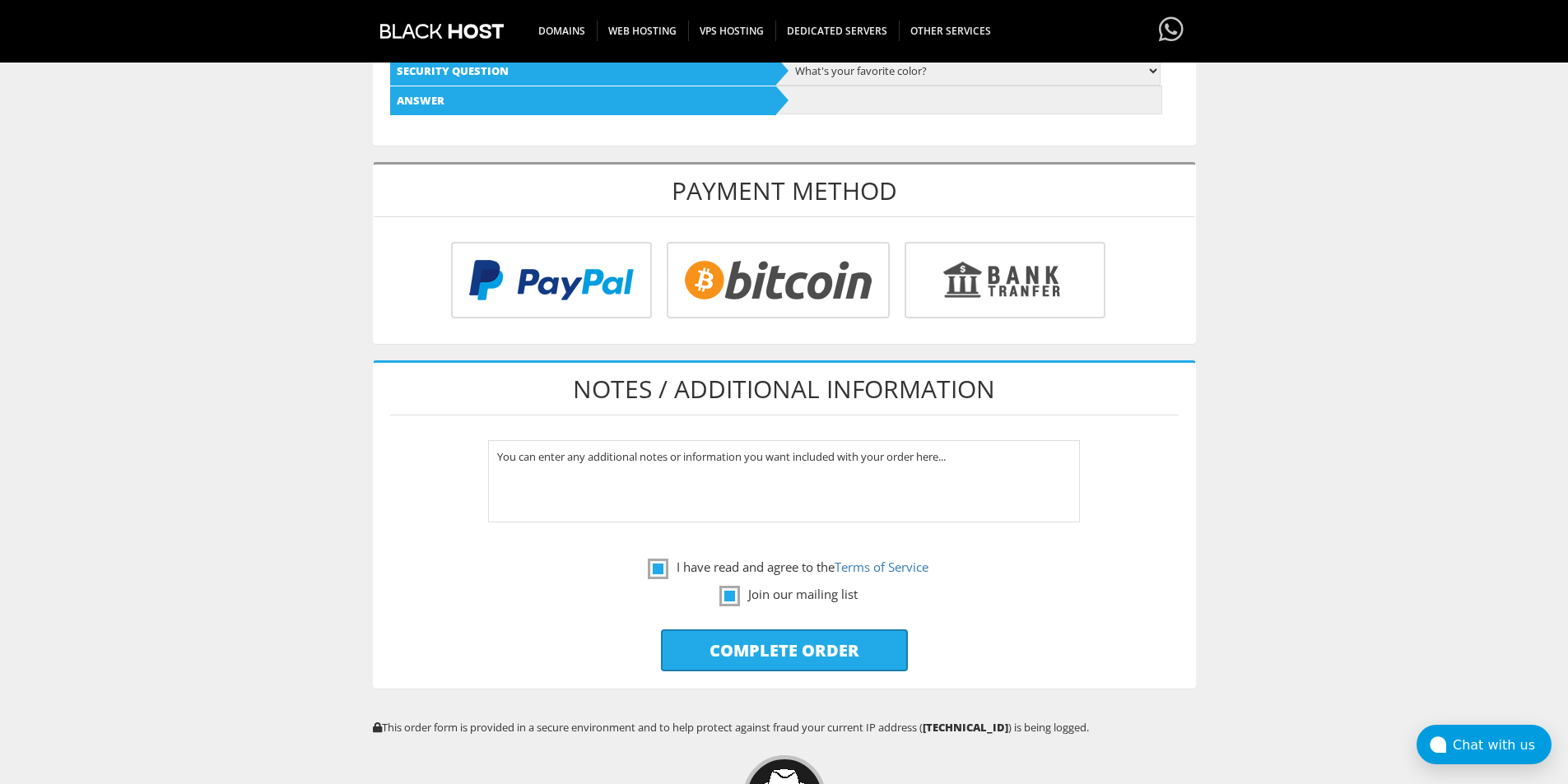
scroll to position [733, 0]
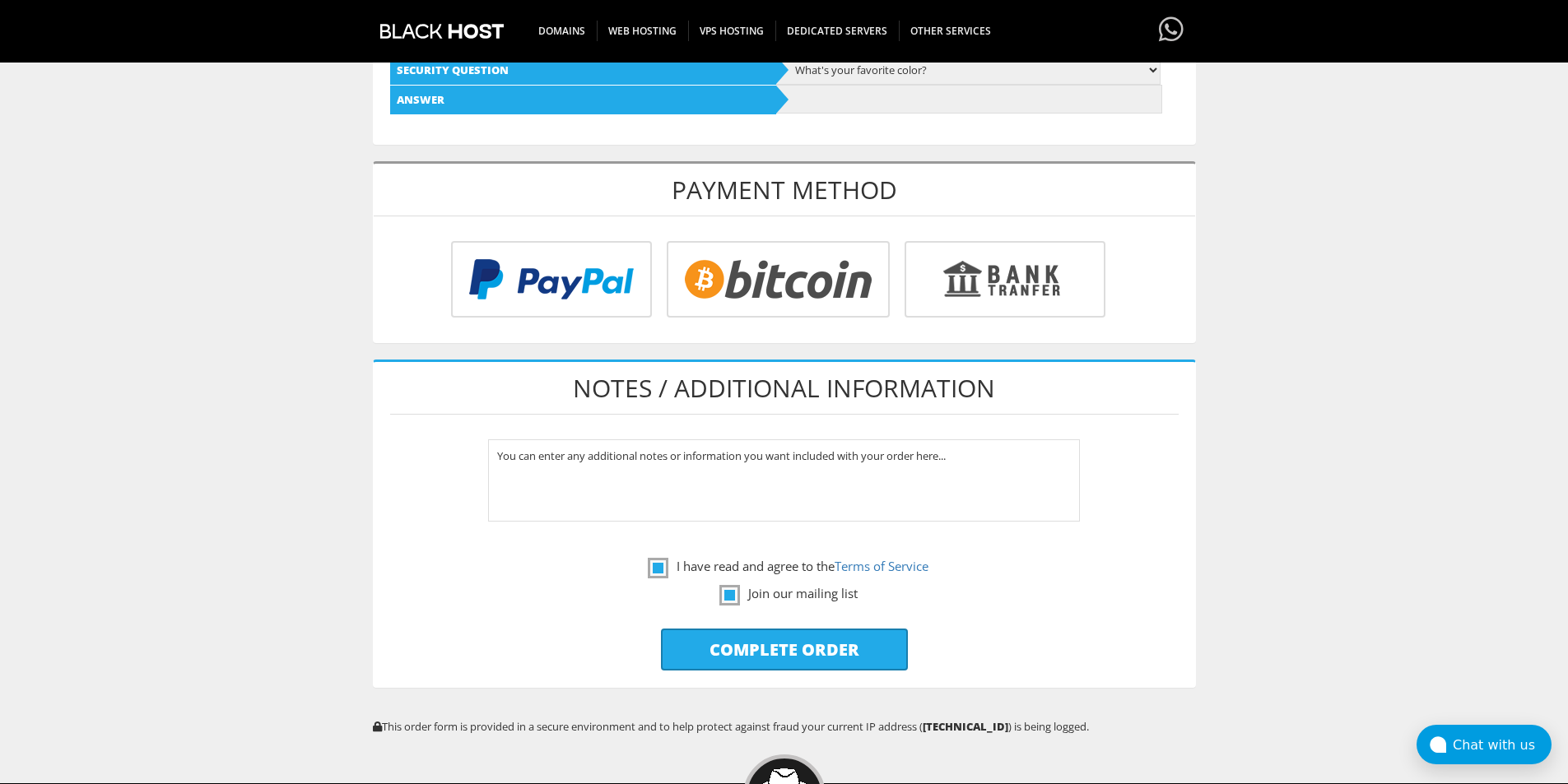
click at [721, 291] on input "radio" at bounding box center [776, 283] width 223 height 76
click at [705, 568] on label "I have read and agree to the Terms of Service" at bounding box center [788, 566] width 280 height 20
click at [728, 591] on label "Join our mailing list" at bounding box center [789, 593] width 138 height 20
click at [661, 576] on label "I have read and agree to the Terms of Service" at bounding box center [788, 566] width 280 height 20
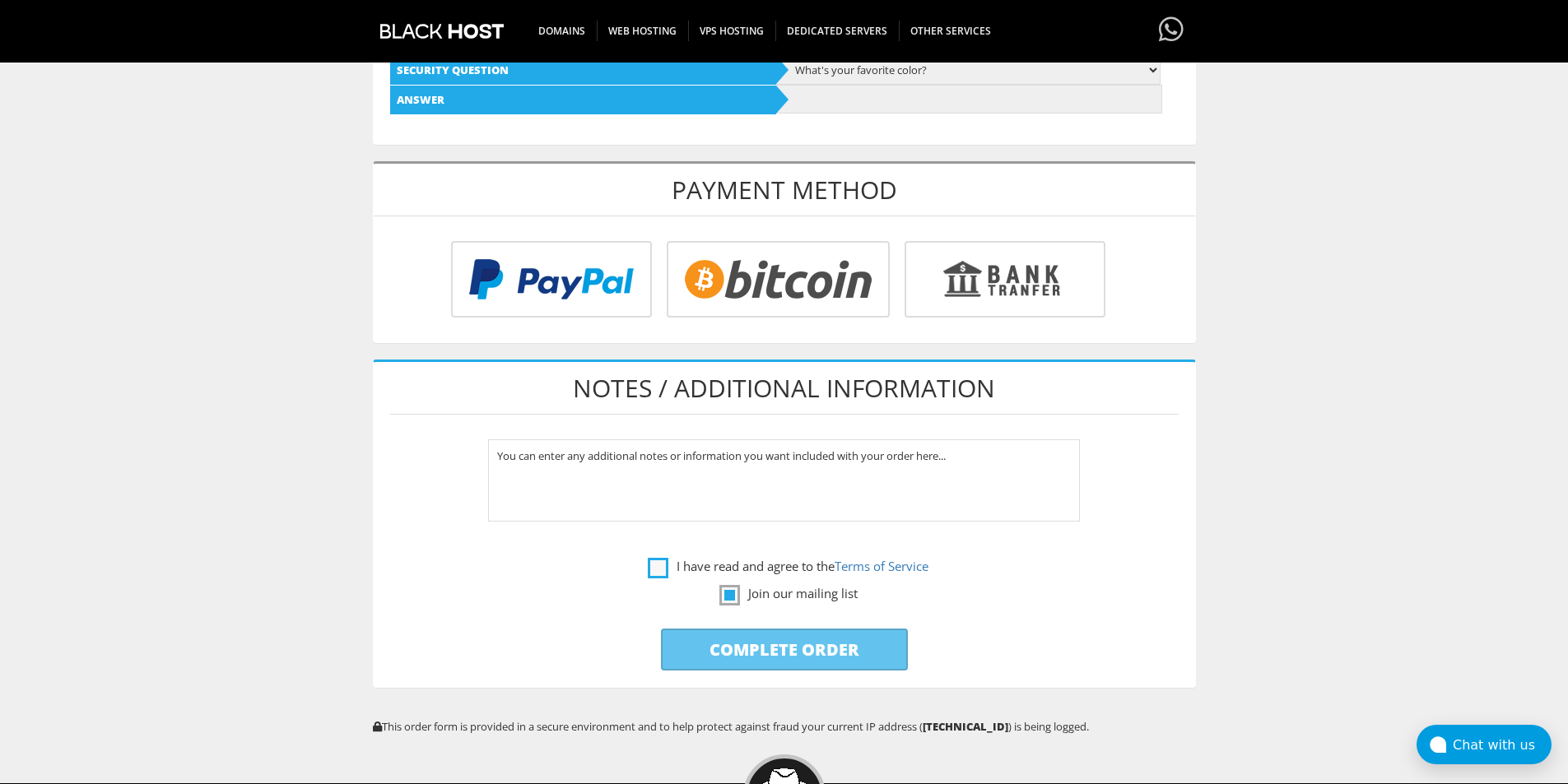
checkbox input "true"
click at [729, 592] on label "Join our mailing list" at bounding box center [789, 593] width 138 height 20
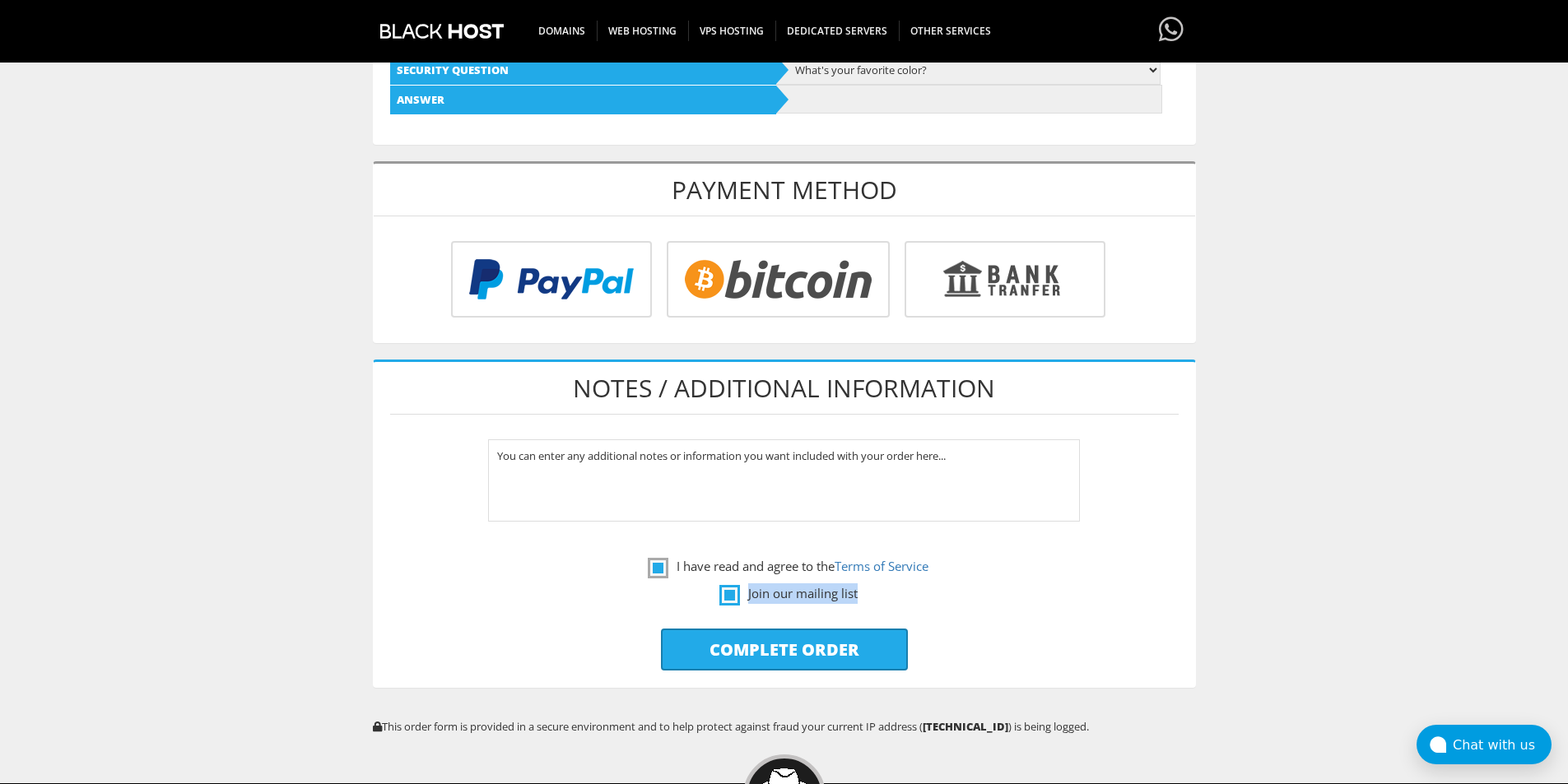
click at [729, 592] on label "Join our mailing list" at bounding box center [789, 593] width 138 height 20
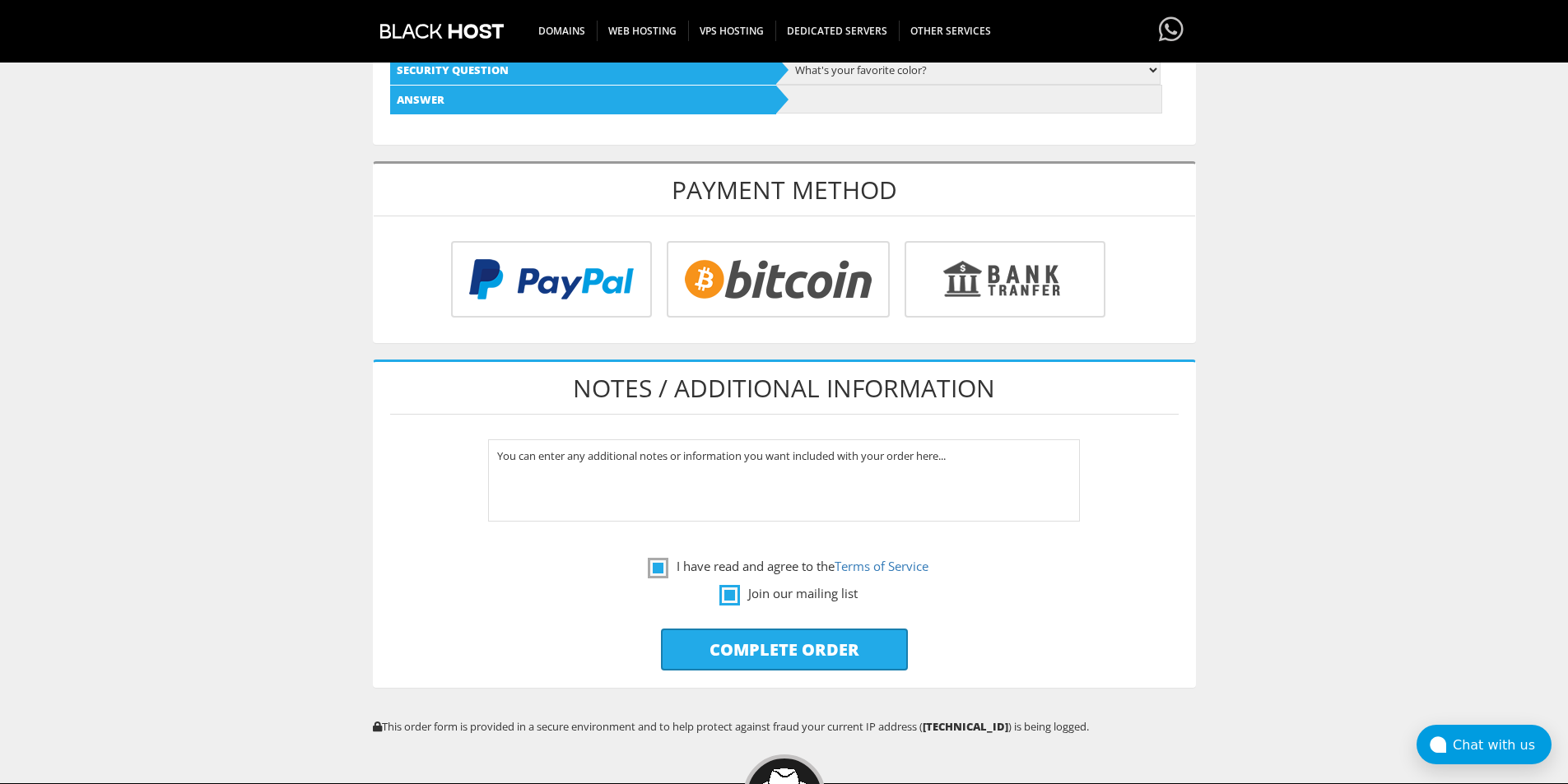
click at [736, 600] on label "Join our mailing list" at bounding box center [789, 593] width 138 height 20
click at [672, 596] on label "Join our mailing list" at bounding box center [784, 593] width 789 height 20
checkbox input "false"
click at [720, 592] on label "Join our mailing list" at bounding box center [789, 593] width 138 height 20
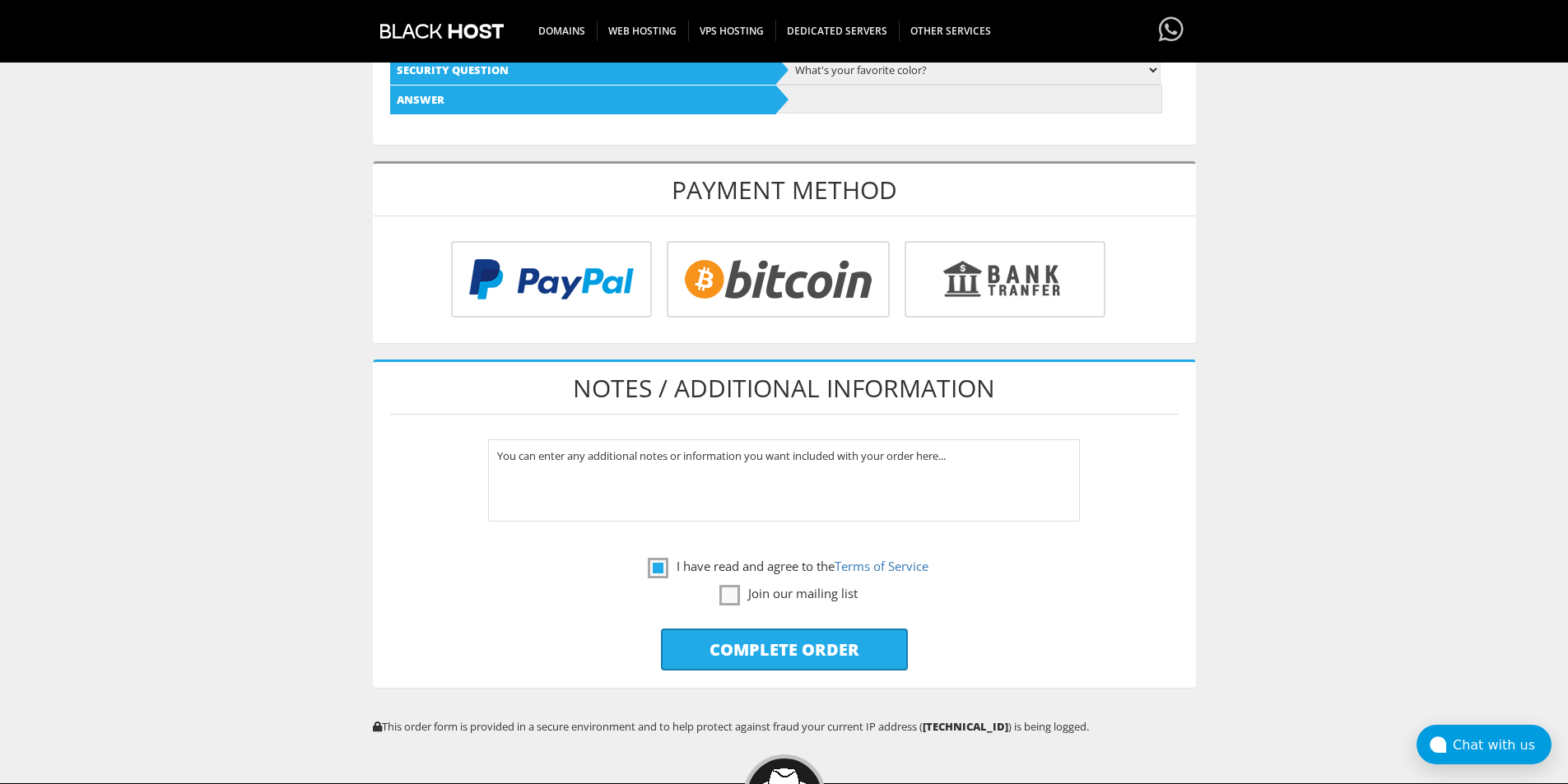
click at [784, 301] on input "radio" at bounding box center [776, 283] width 223 height 76
click at [784, 302] on input "radio" at bounding box center [776, 283] width 223 height 76
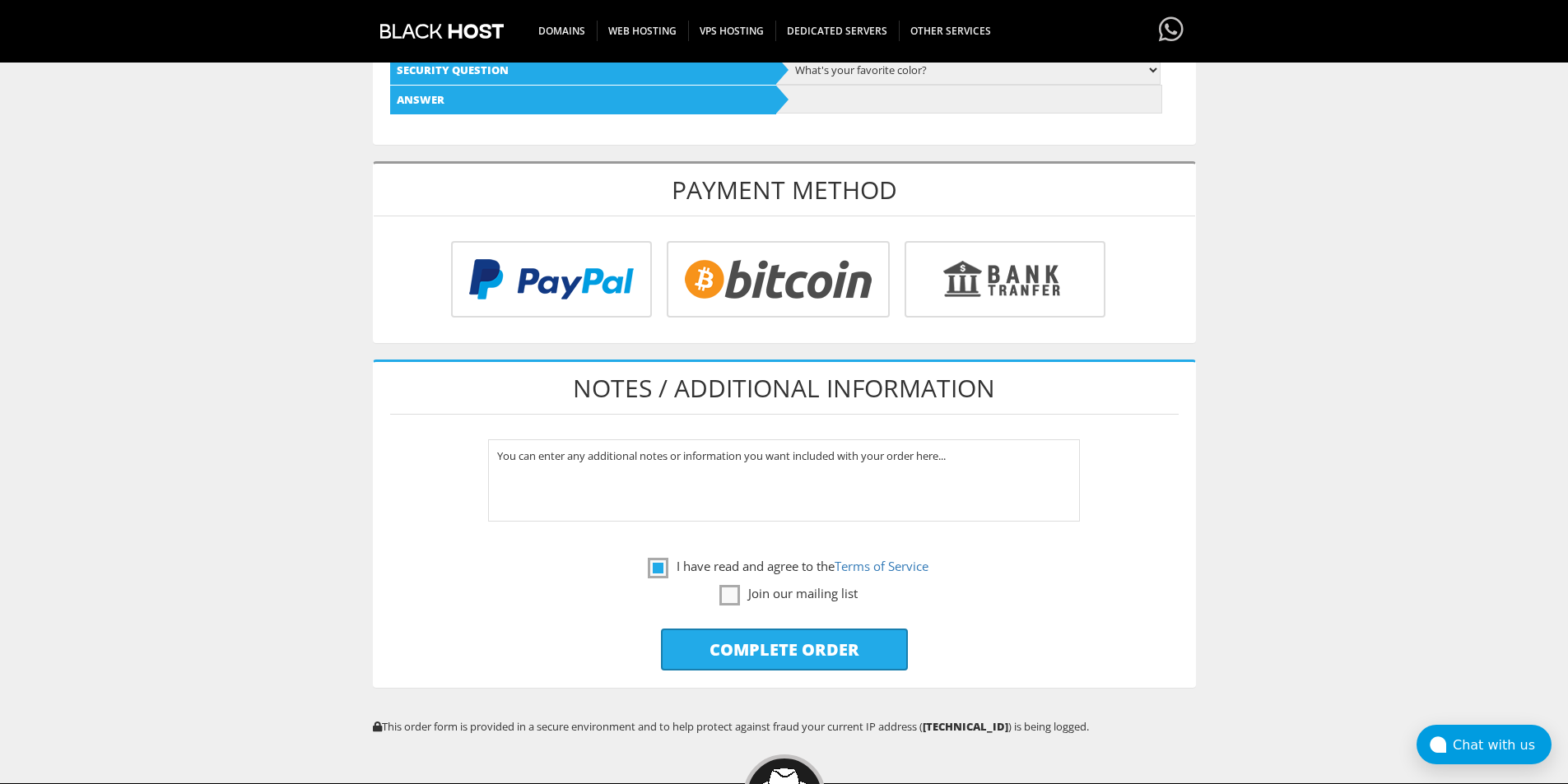
click at [784, 302] on input "radio" at bounding box center [776, 283] width 223 height 76
click at [772, 639] on input "Complete Order" at bounding box center [784, 649] width 247 height 42
type input "Please Wait..."
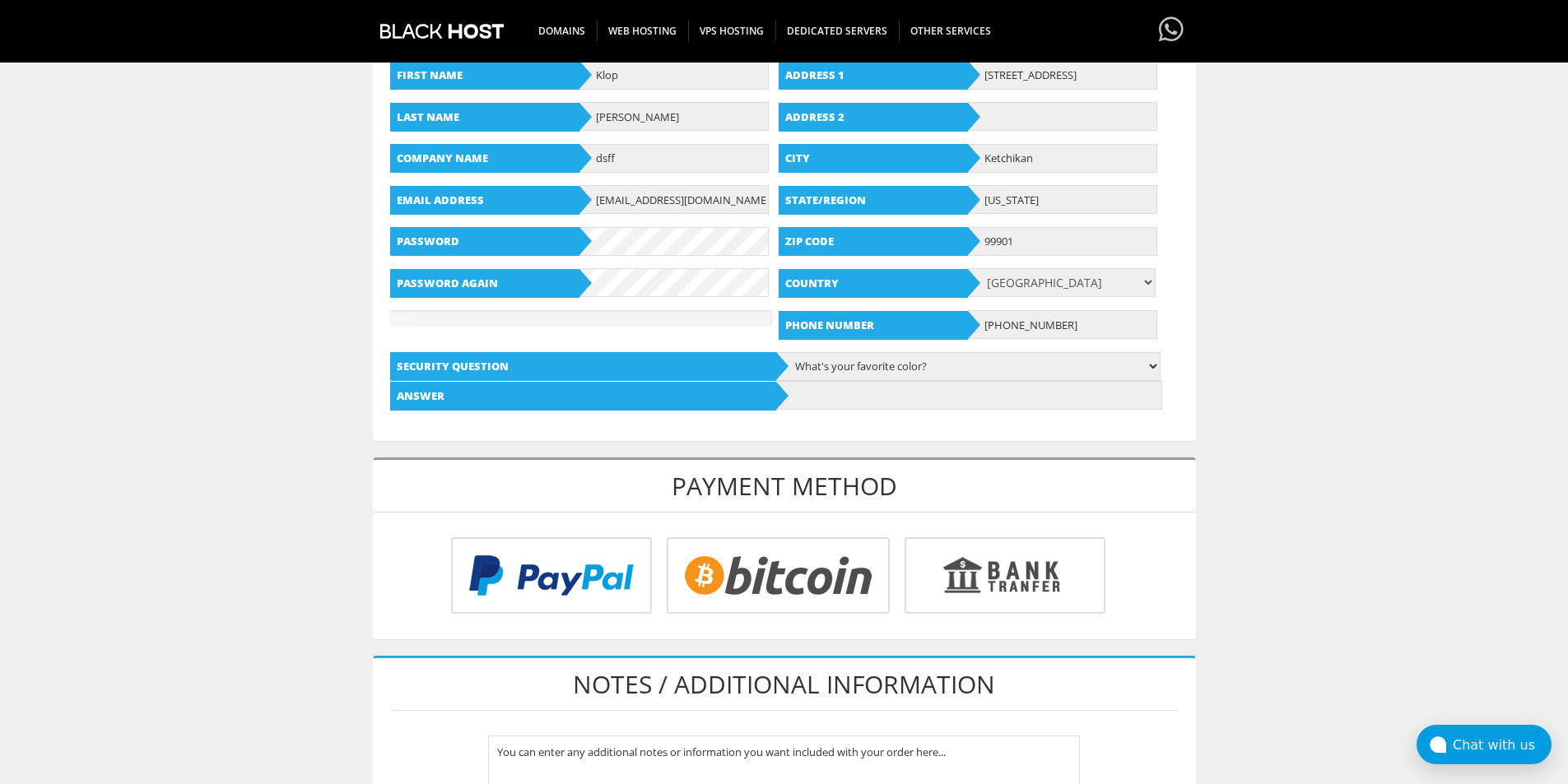
scroll to position [517, 0]
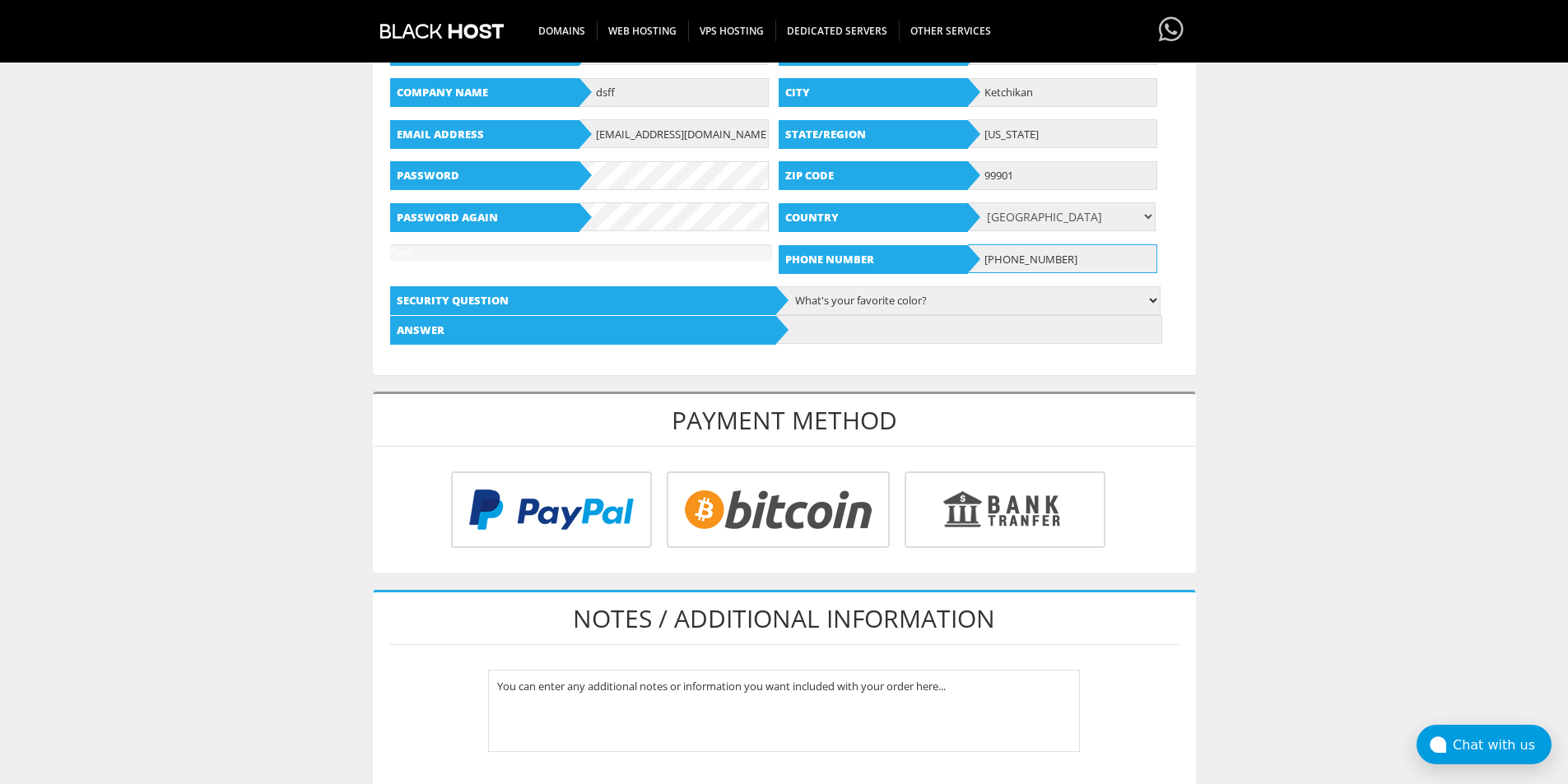
click at [996, 255] on input "[PHONE_NUMBER]" at bounding box center [1062, 259] width 189 height 28
type input "9072201980"
click at [937, 332] on input "text" at bounding box center [969, 329] width 386 height 28
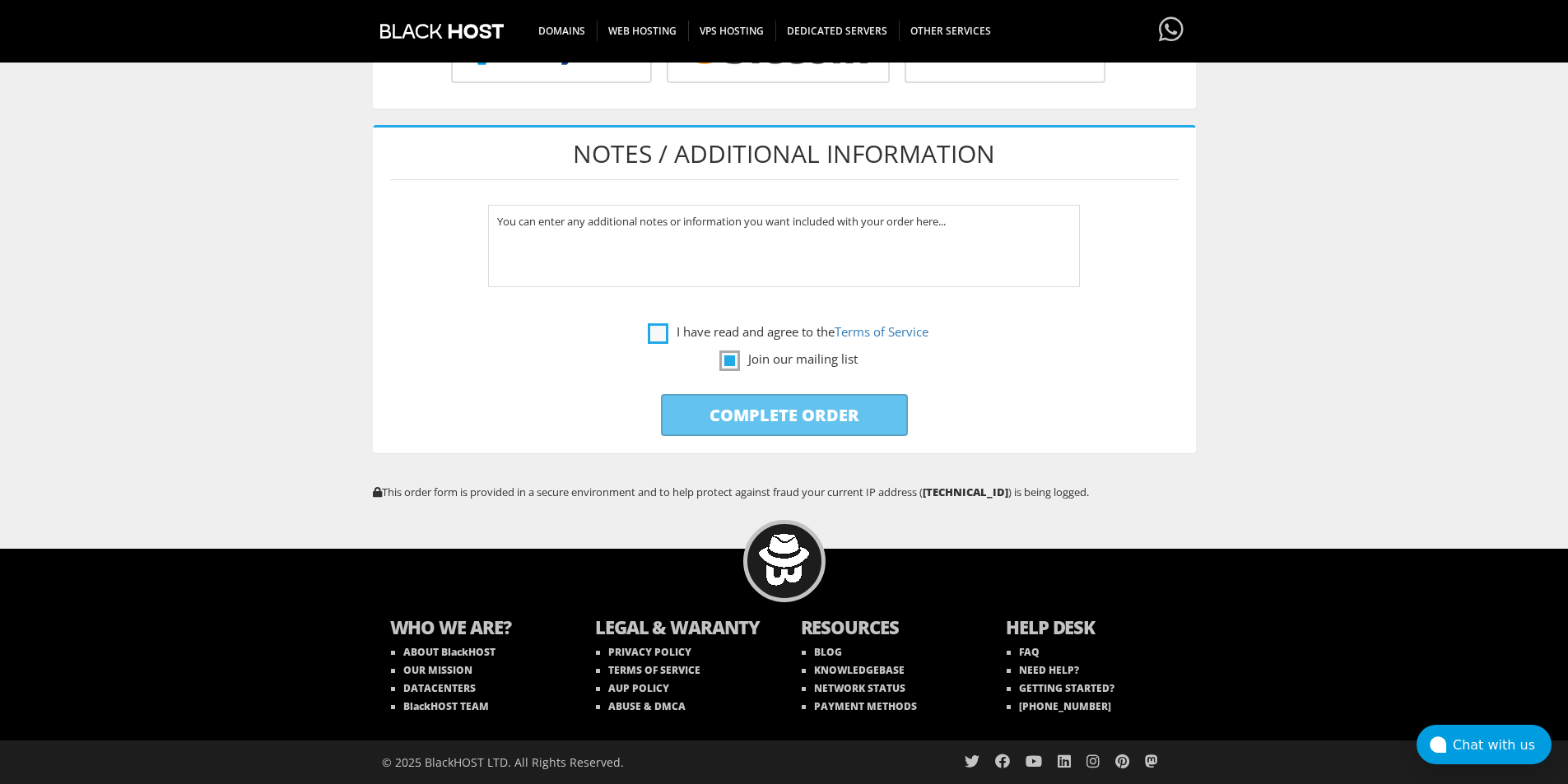
type input "black"
click at [688, 330] on label "I have read and agree to the Terms of Service" at bounding box center [788, 332] width 280 height 20
checkbox input "true"
click at [759, 355] on label "Join our mailing list" at bounding box center [789, 358] width 138 height 20
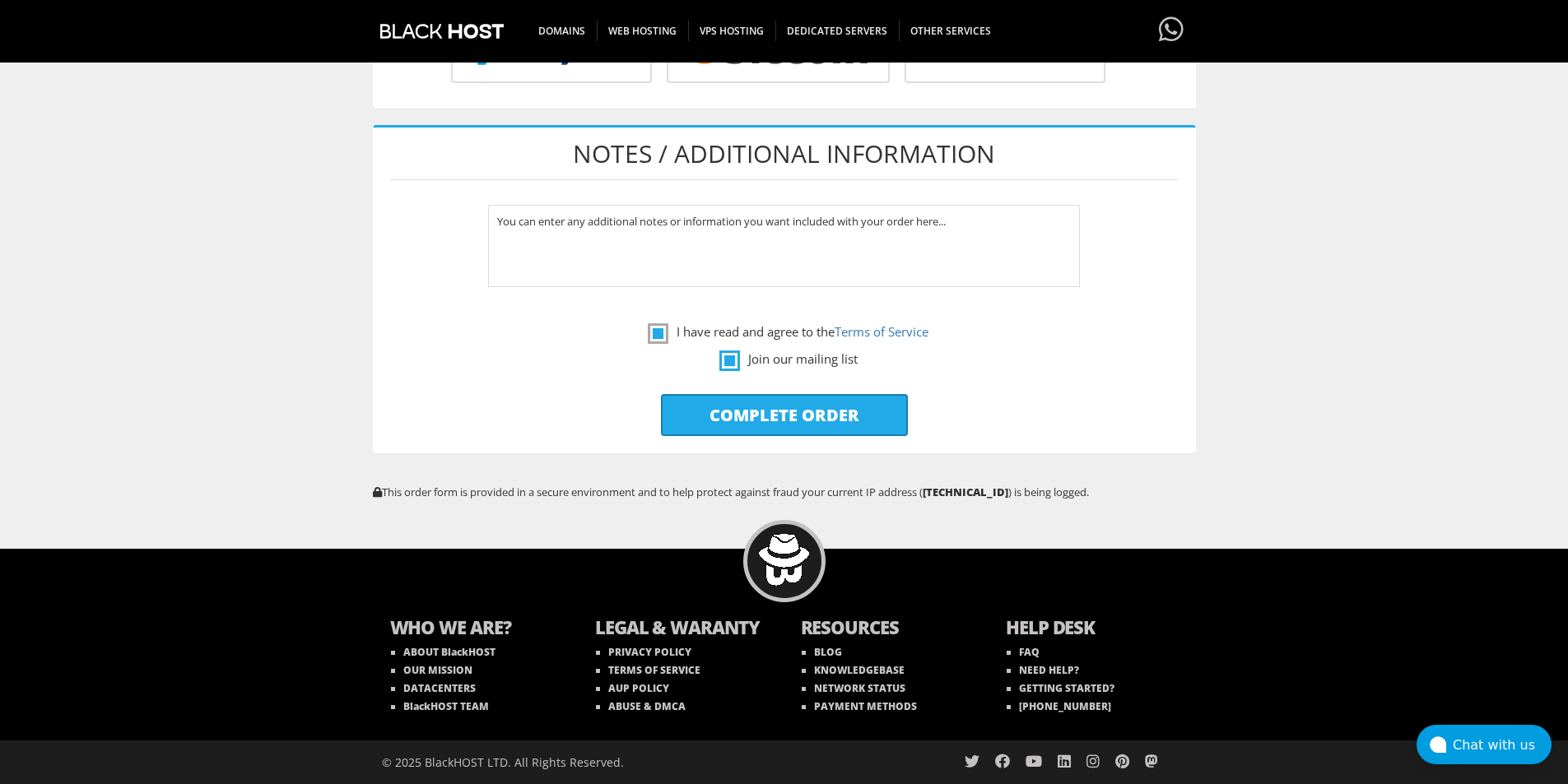
click at [760, 360] on label "Join our mailing list" at bounding box center [789, 358] width 138 height 20
click at [748, 414] on input "Complete Order" at bounding box center [784, 414] width 247 height 42
type input "Please Wait..."
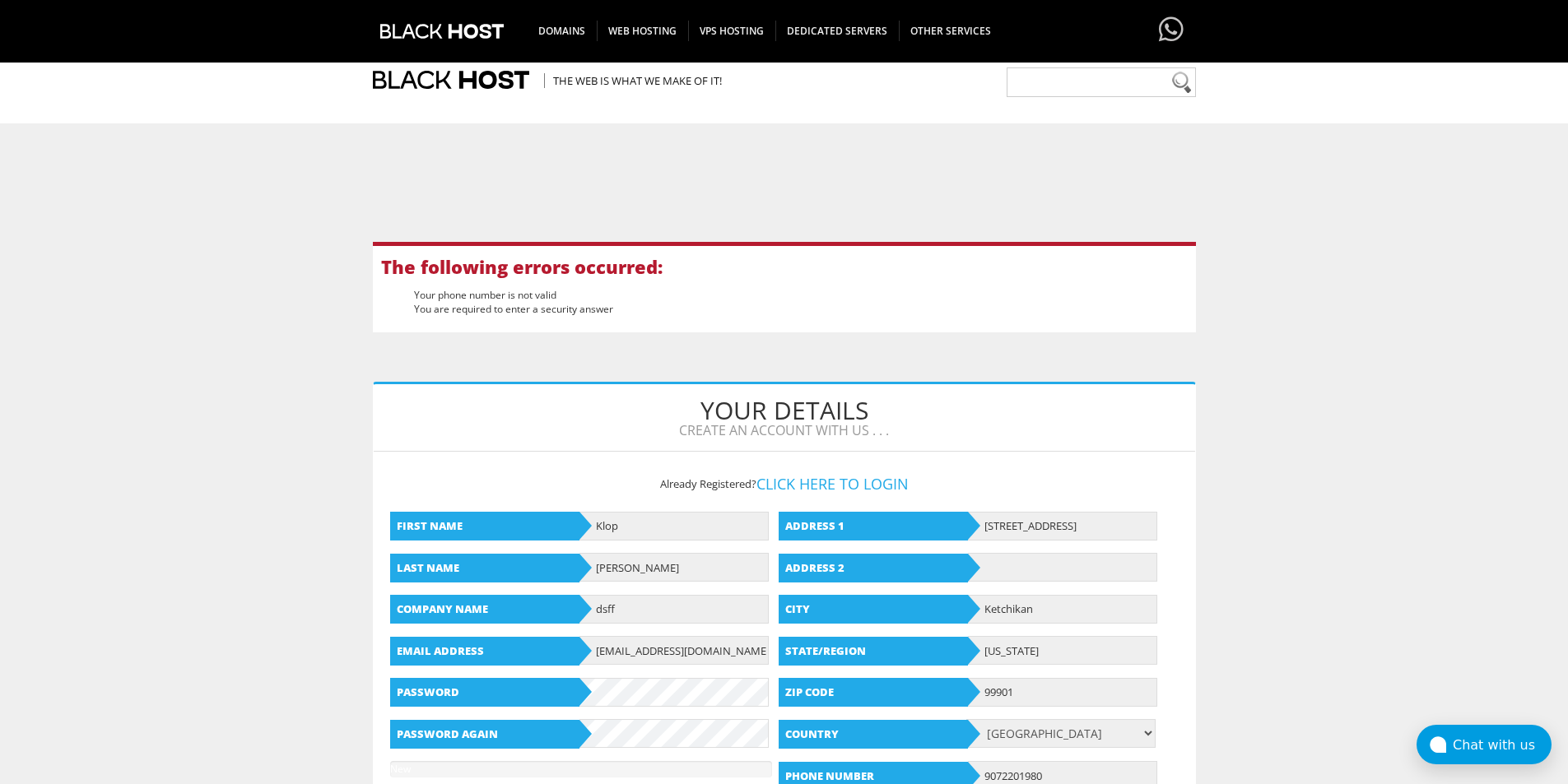
scroll to position [627, 0]
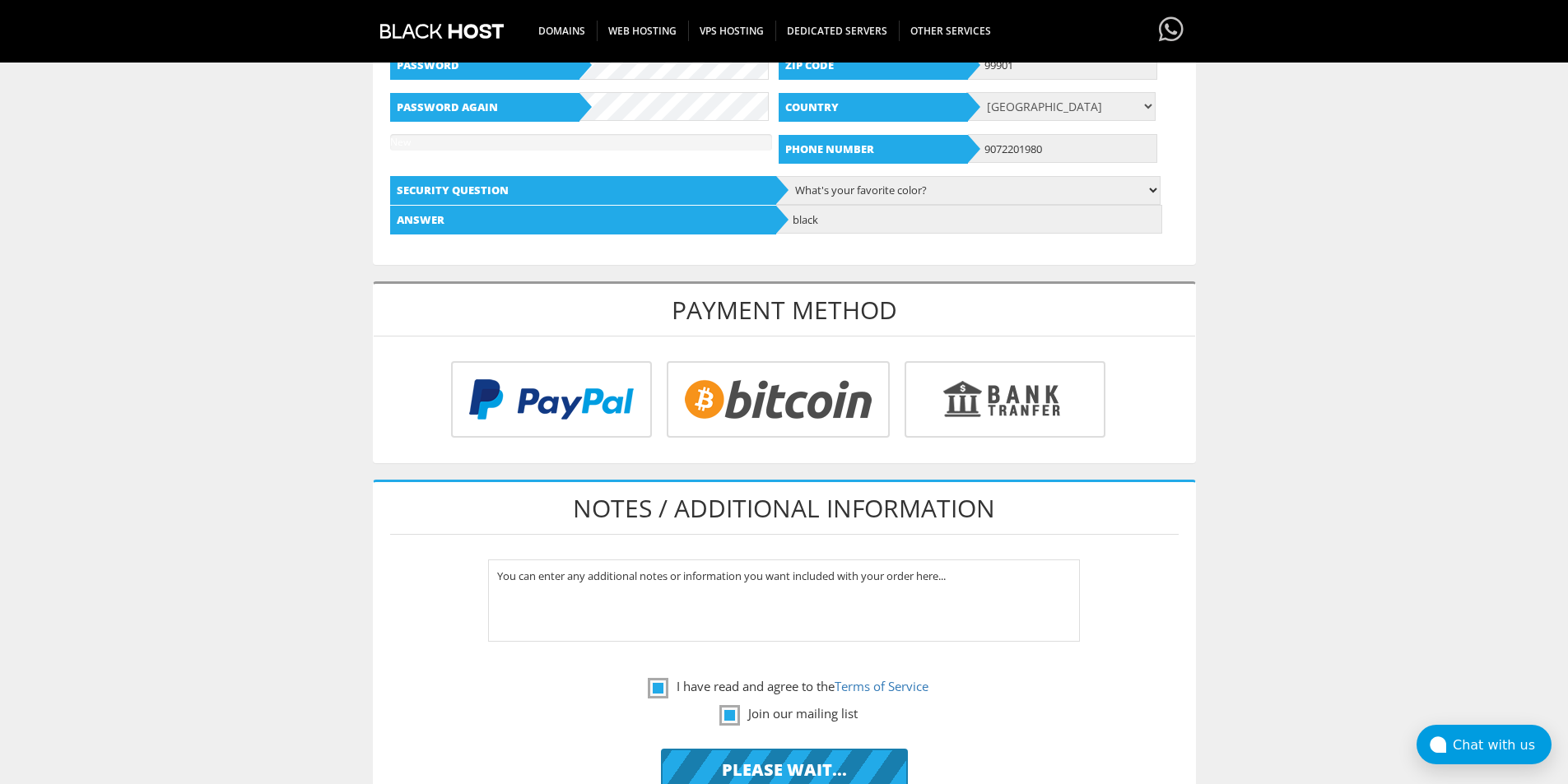
click at [748, 414] on input "radio" at bounding box center [776, 403] width 223 height 76
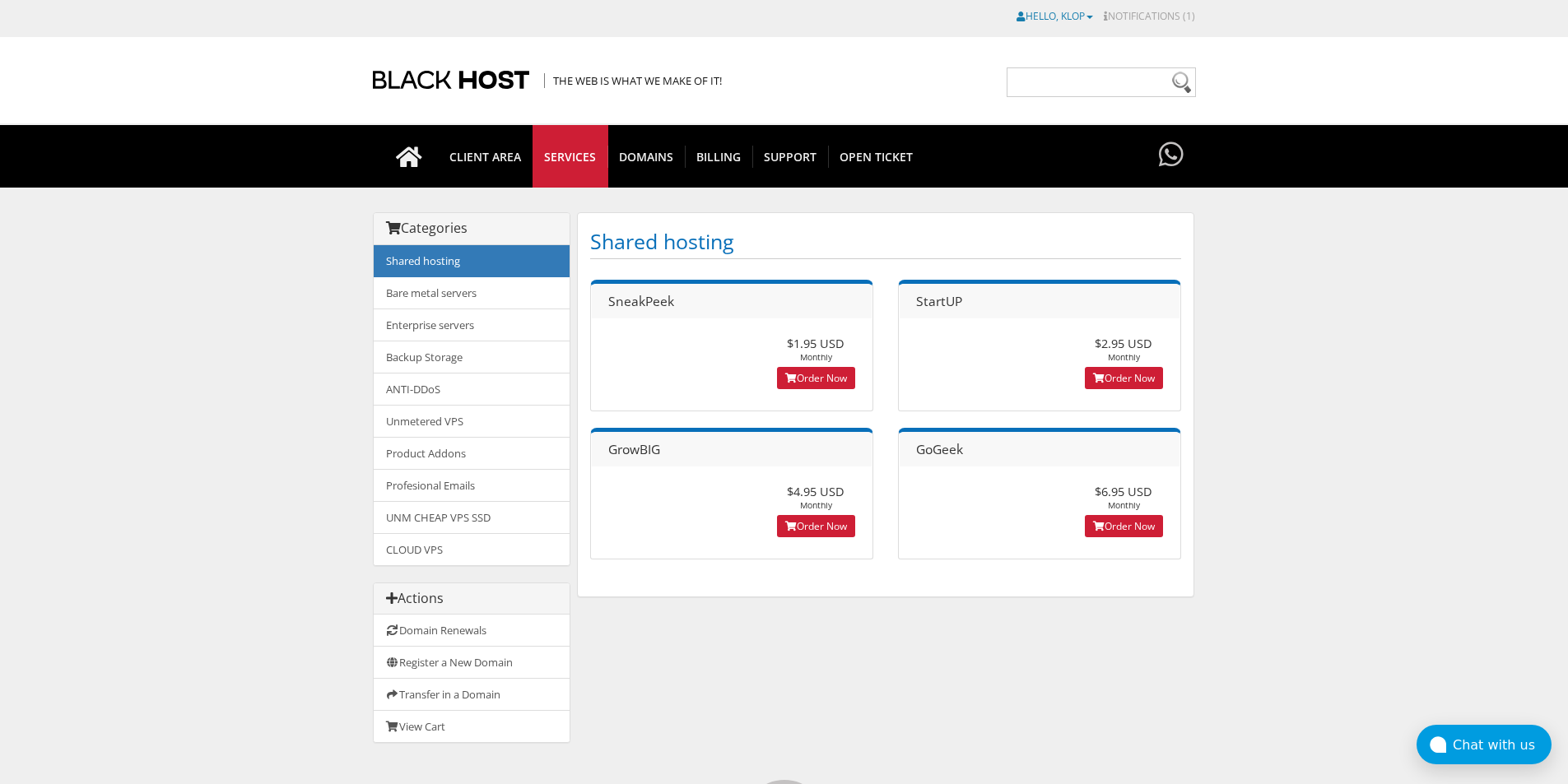
click at [1077, 17] on link "Hello, Klop" at bounding box center [1055, 16] width 76 height 14
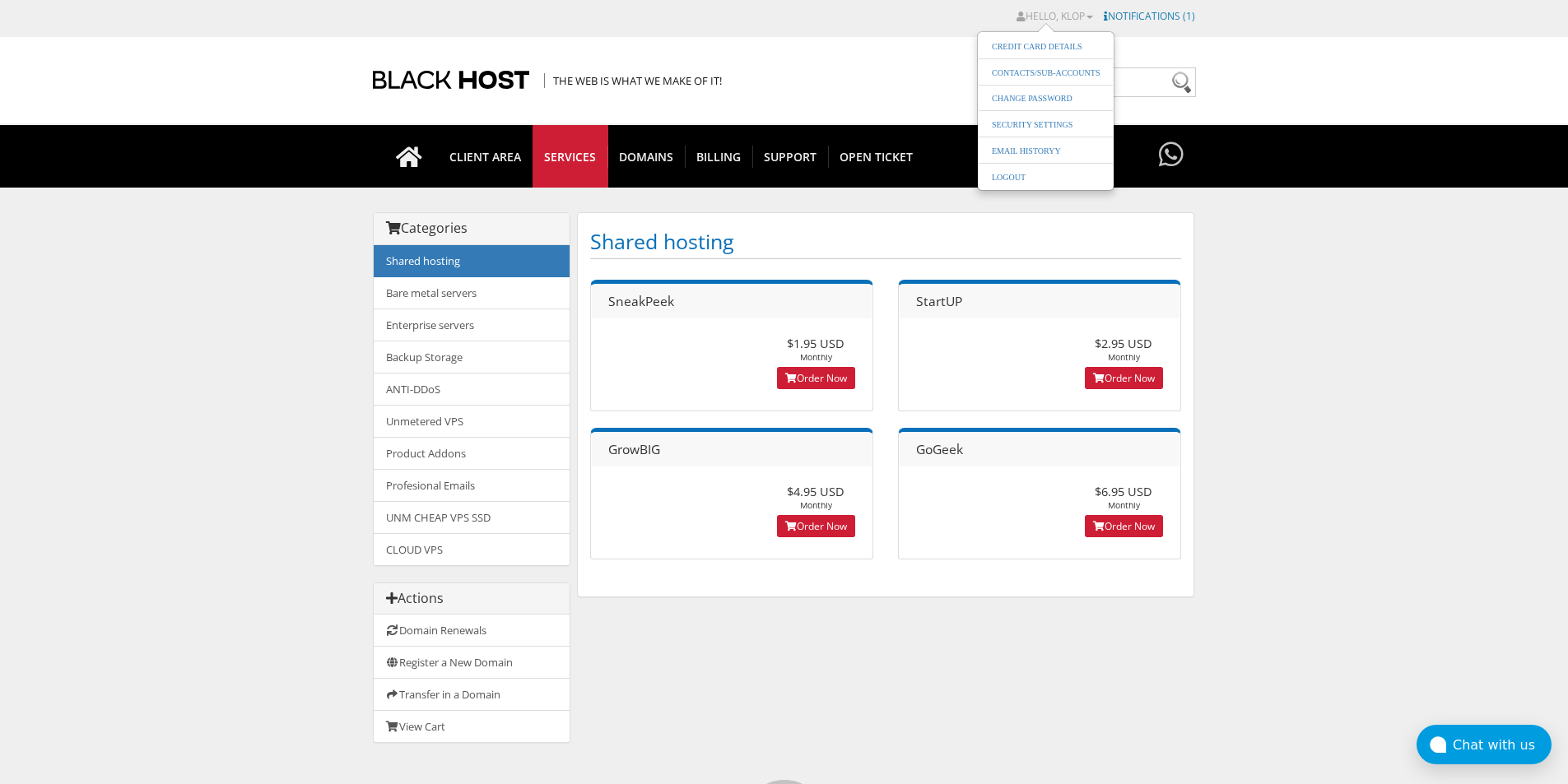
click at [1143, 17] on link "Notifications (1)" at bounding box center [1149, 16] width 91 height 14
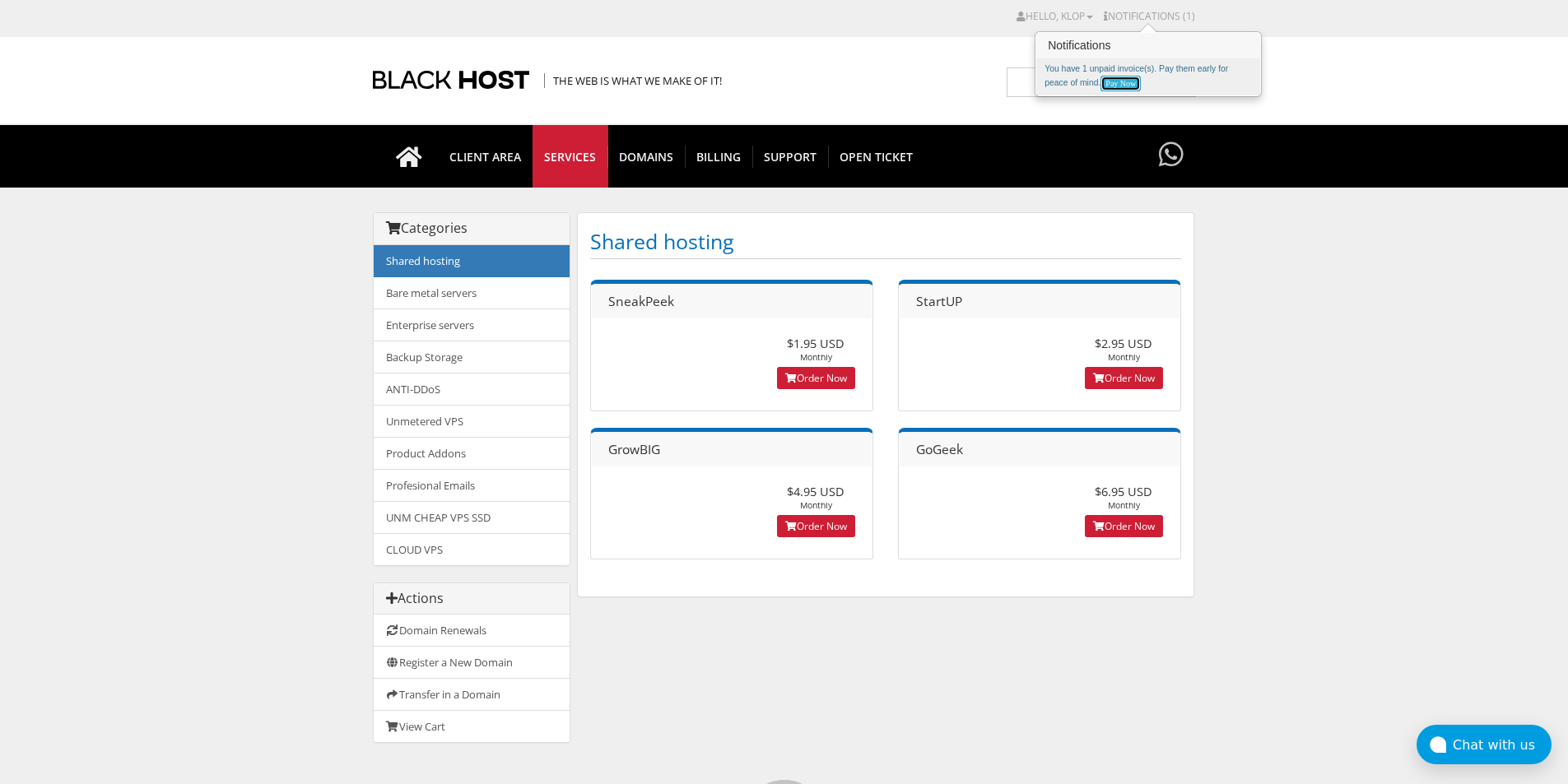
click at [1121, 84] on link "Pay Now" at bounding box center [1120, 83] width 40 height 16
